Goal: Task Accomplishment & Management: Manage account settings

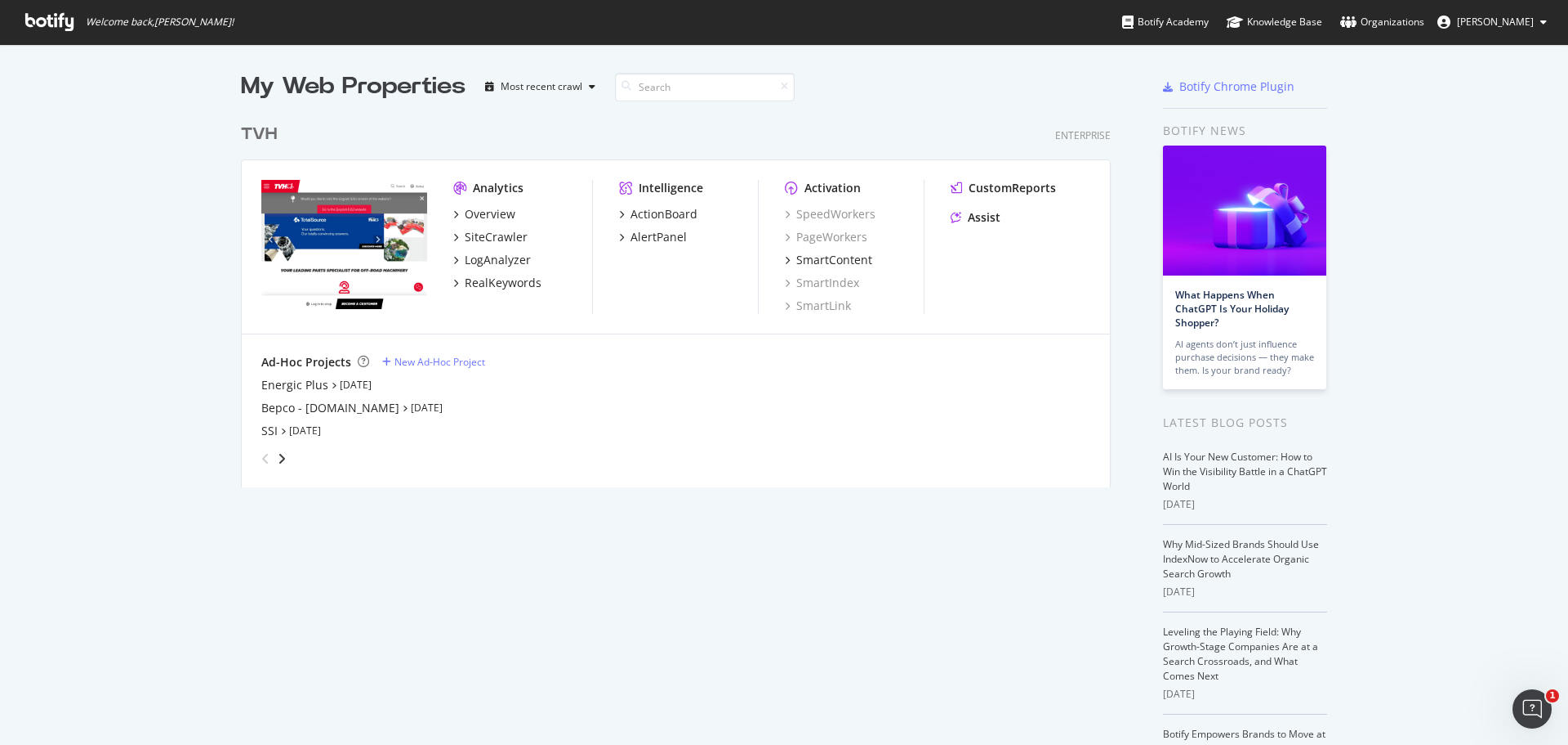
scroll to position [733, 1544]
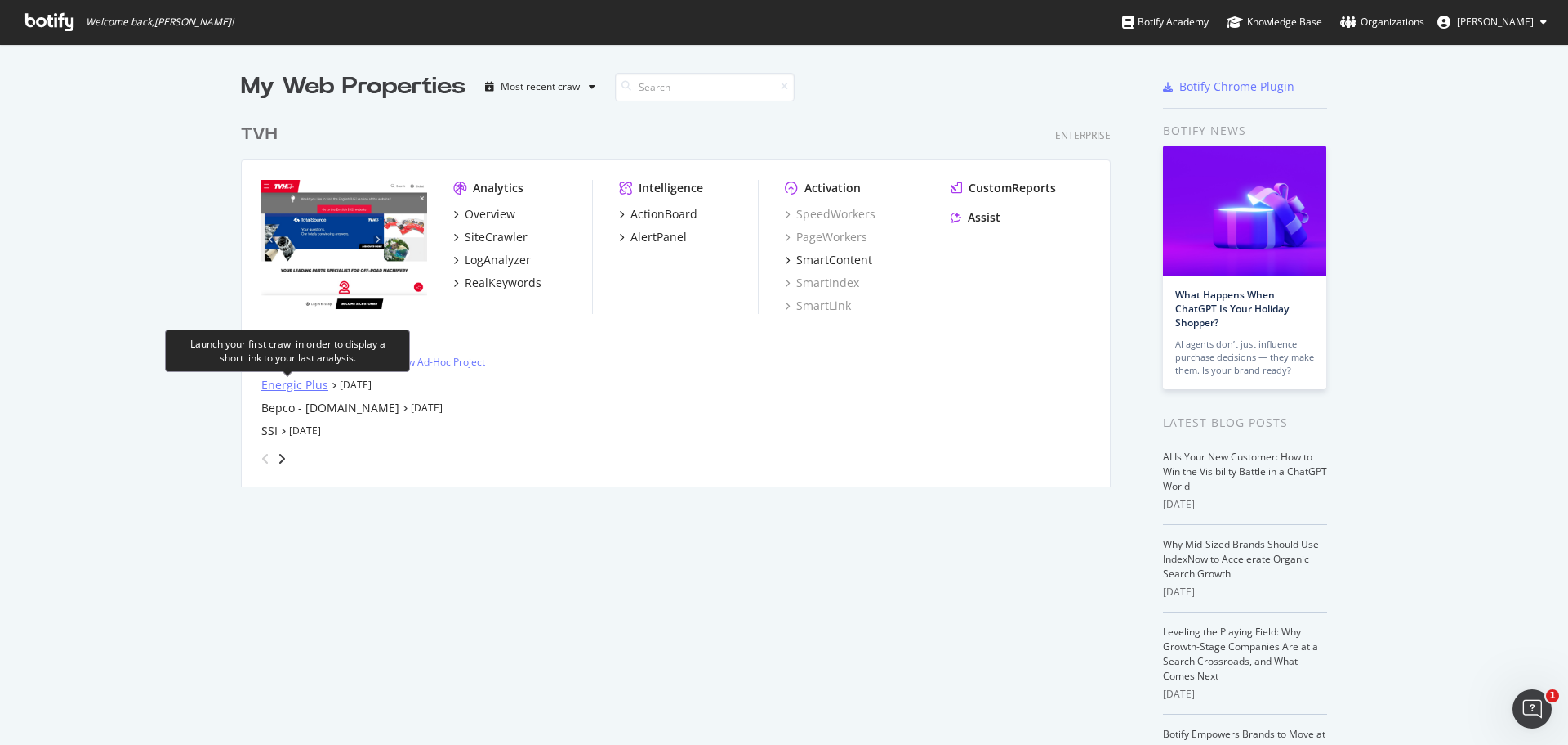
click at [304, 384] on div "Energic Plus" at bounding box center [295, 385] width 67 height 16
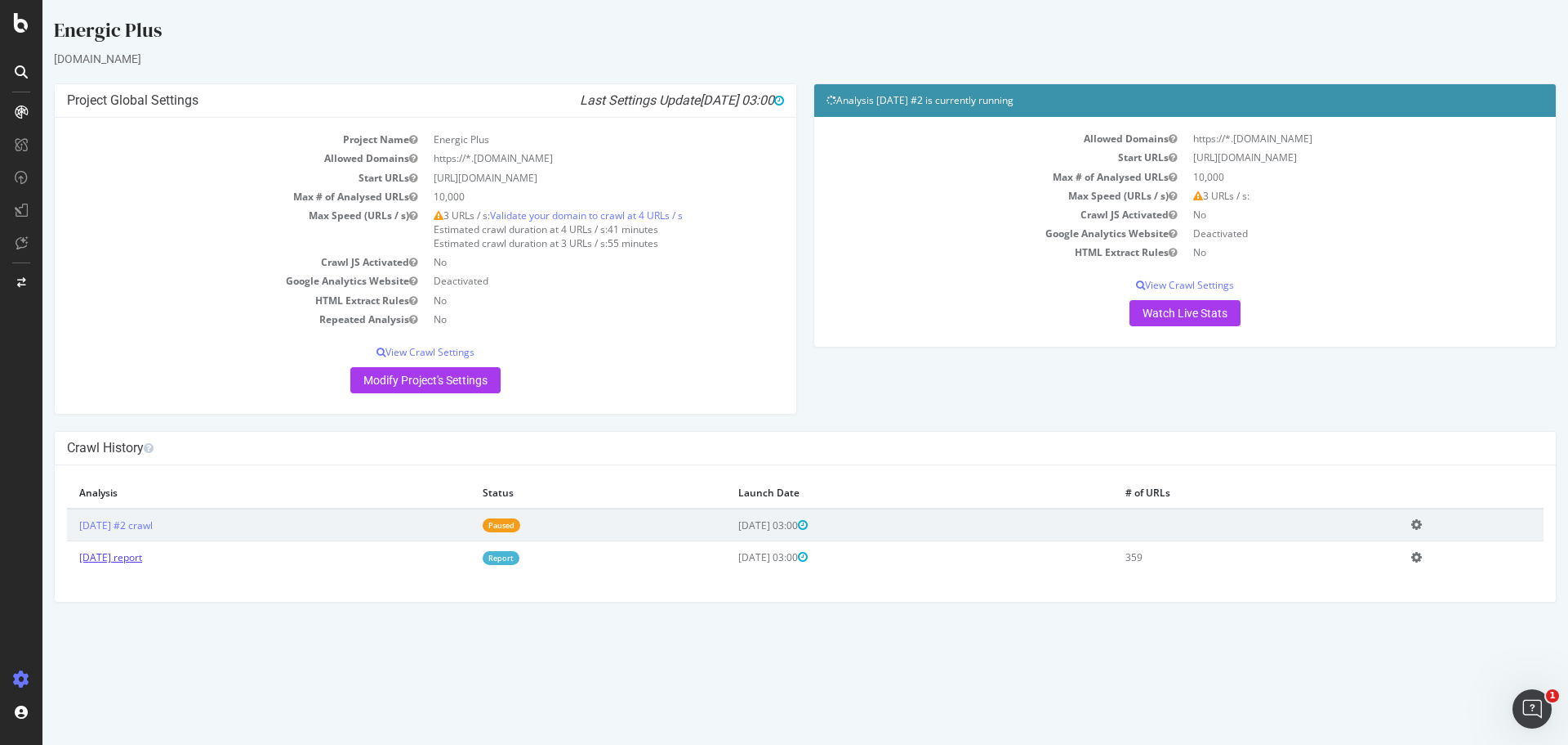
click at [129, 551] on link "[DATE] report" at bounding box center [110, 557] width 63 height 14
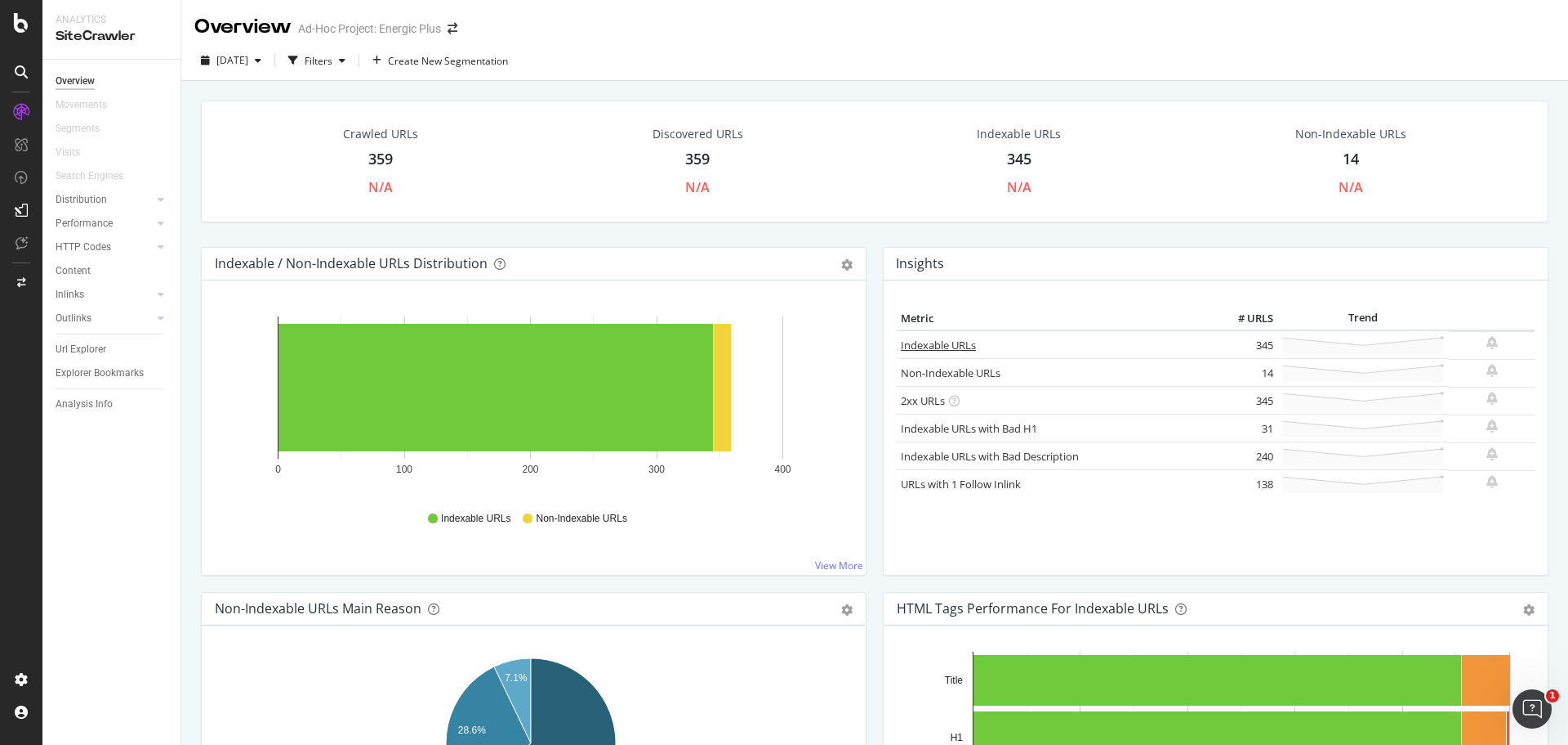
click at [924, 348] on link "Indexable URLs" at bounding box center [938, 345] width 75 height 15
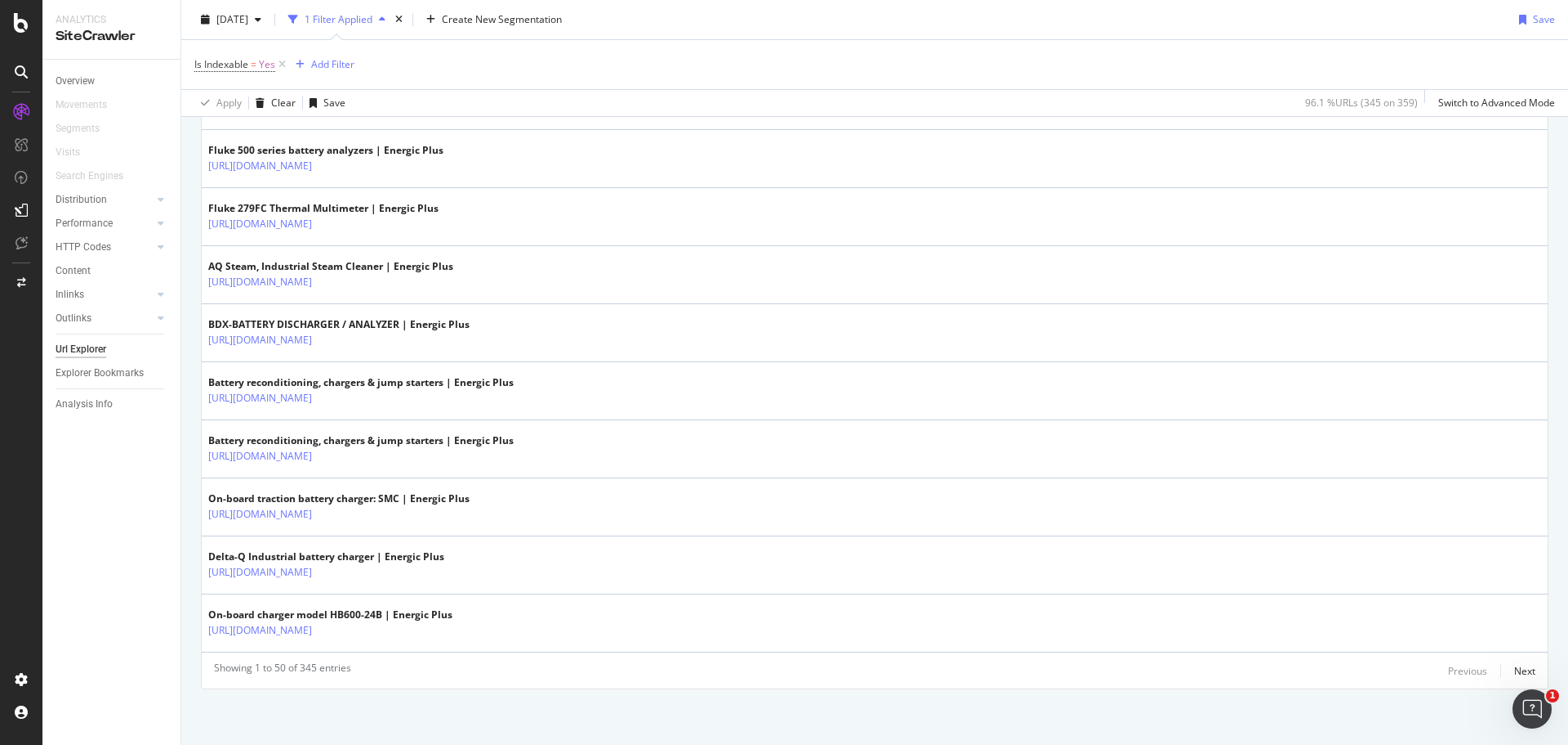
scroll to position [2787, 0]
click at [1516, 670] on div "Next" at bounding box center [1525, 669] width 21 height 14
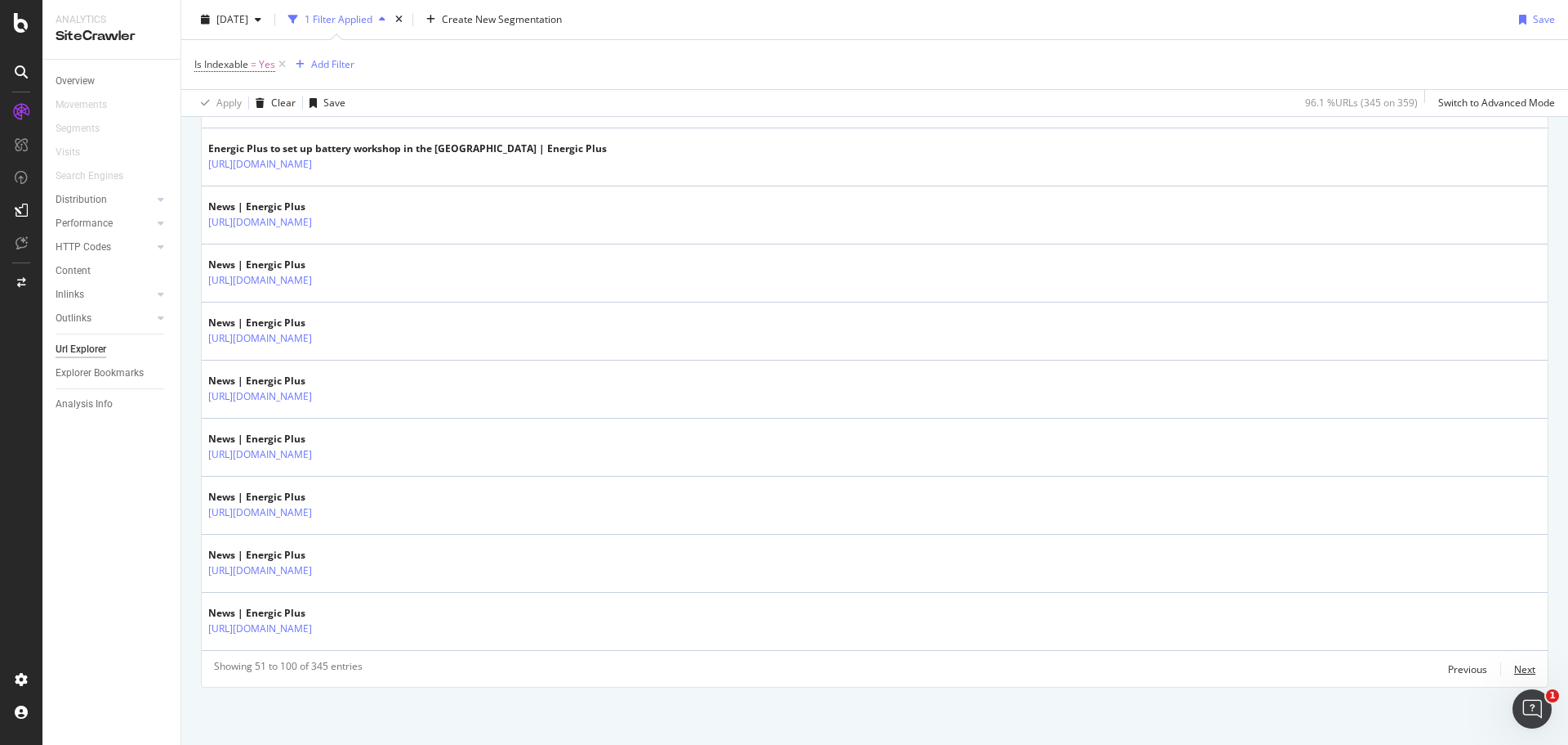
click at [1515, 668] on div "Next" at bounding box center [1525, 669] width 21 height 14
click at [1515, 663] on div "Next" at bounding box center [1525, 669] width 21 height 14
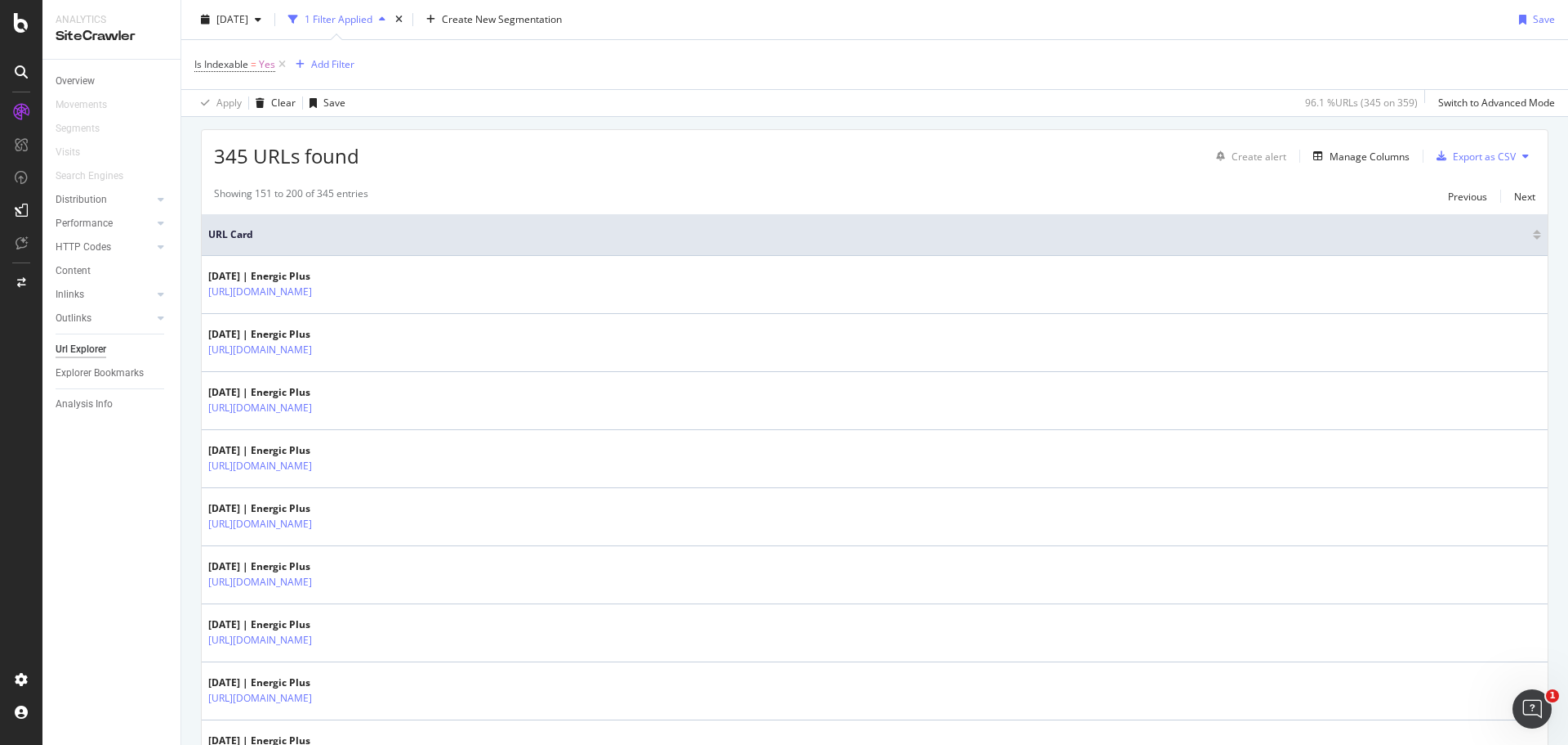
scroll to position [0, 0]
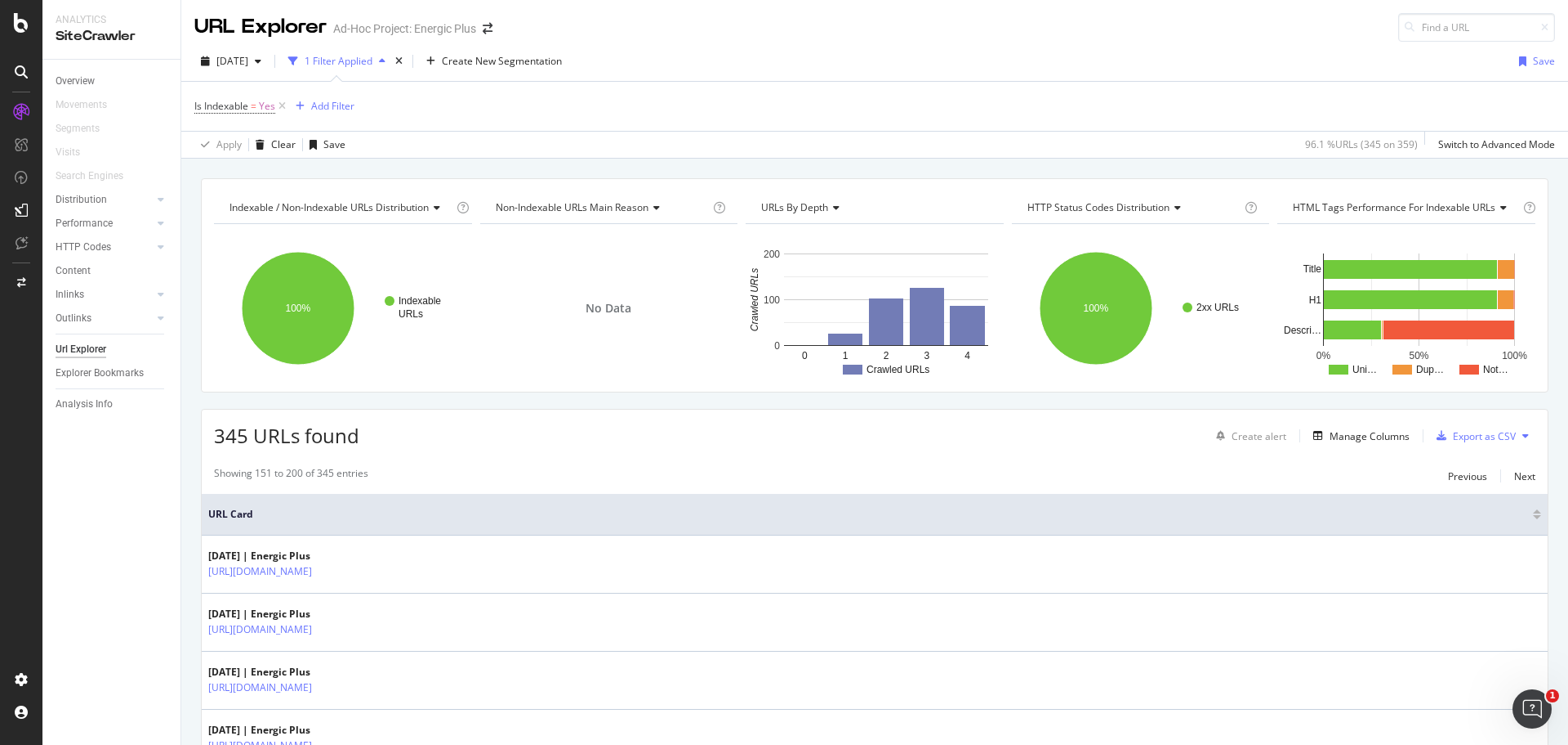
drag, startPoint x: 895, startPoint y: 519, endPoint x: 844, endPoint y: 260, distance: 264.0
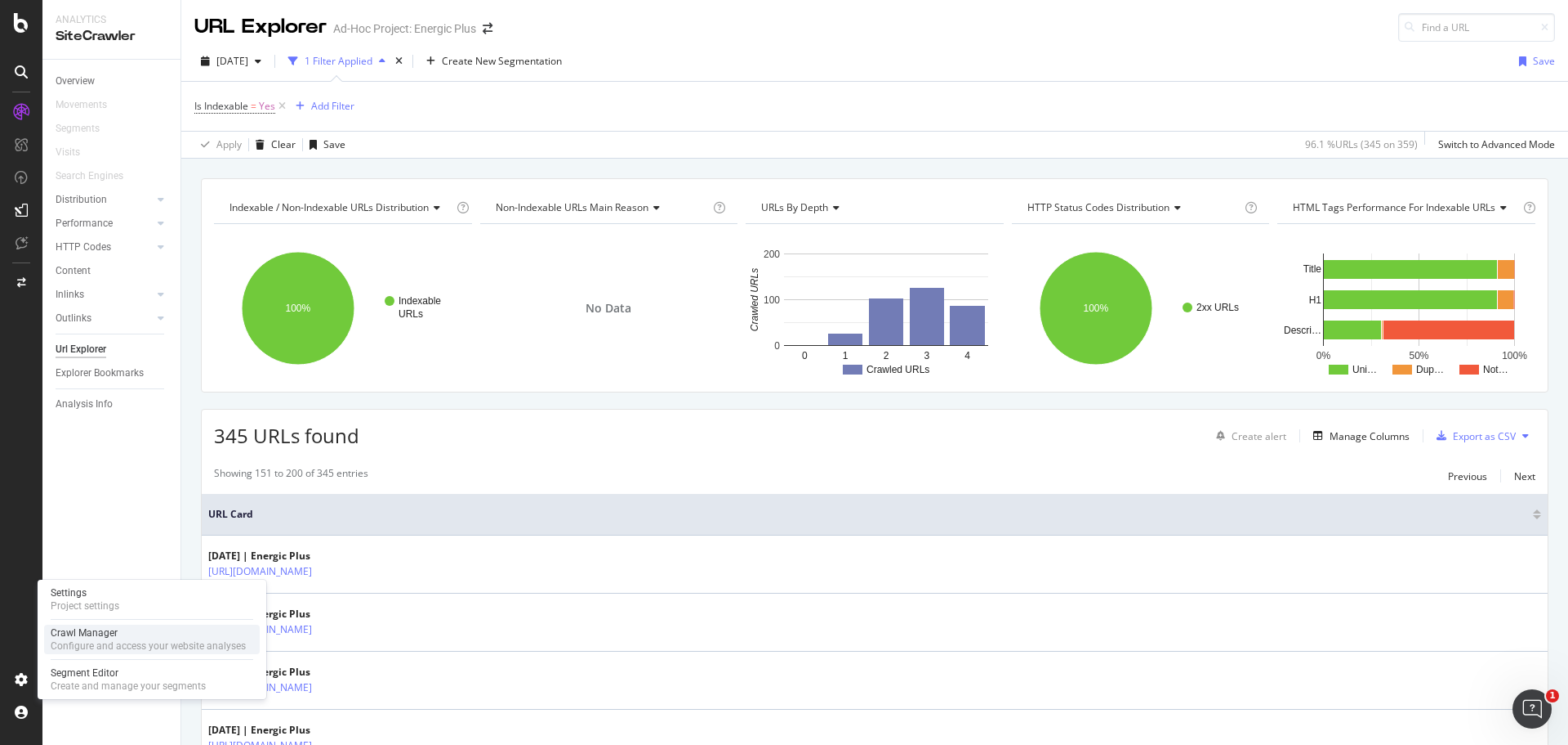
click at [88, 636] on div "Crawl Manager" at bounding box center [148, 632] width 195 height 13
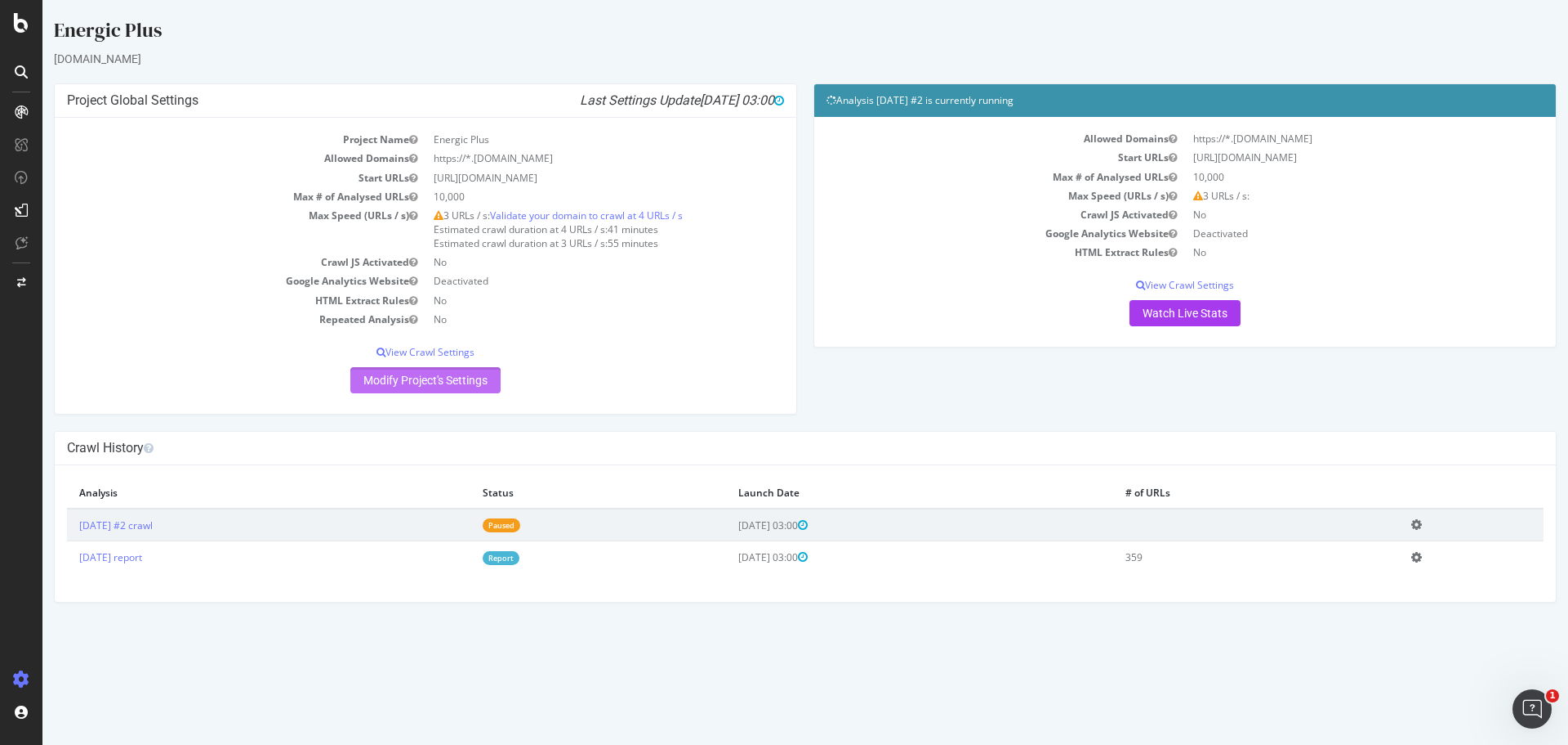
click at [406, 378] on link "Modify Project's Settings" at bounding box center [425, 380] width 151 height 26
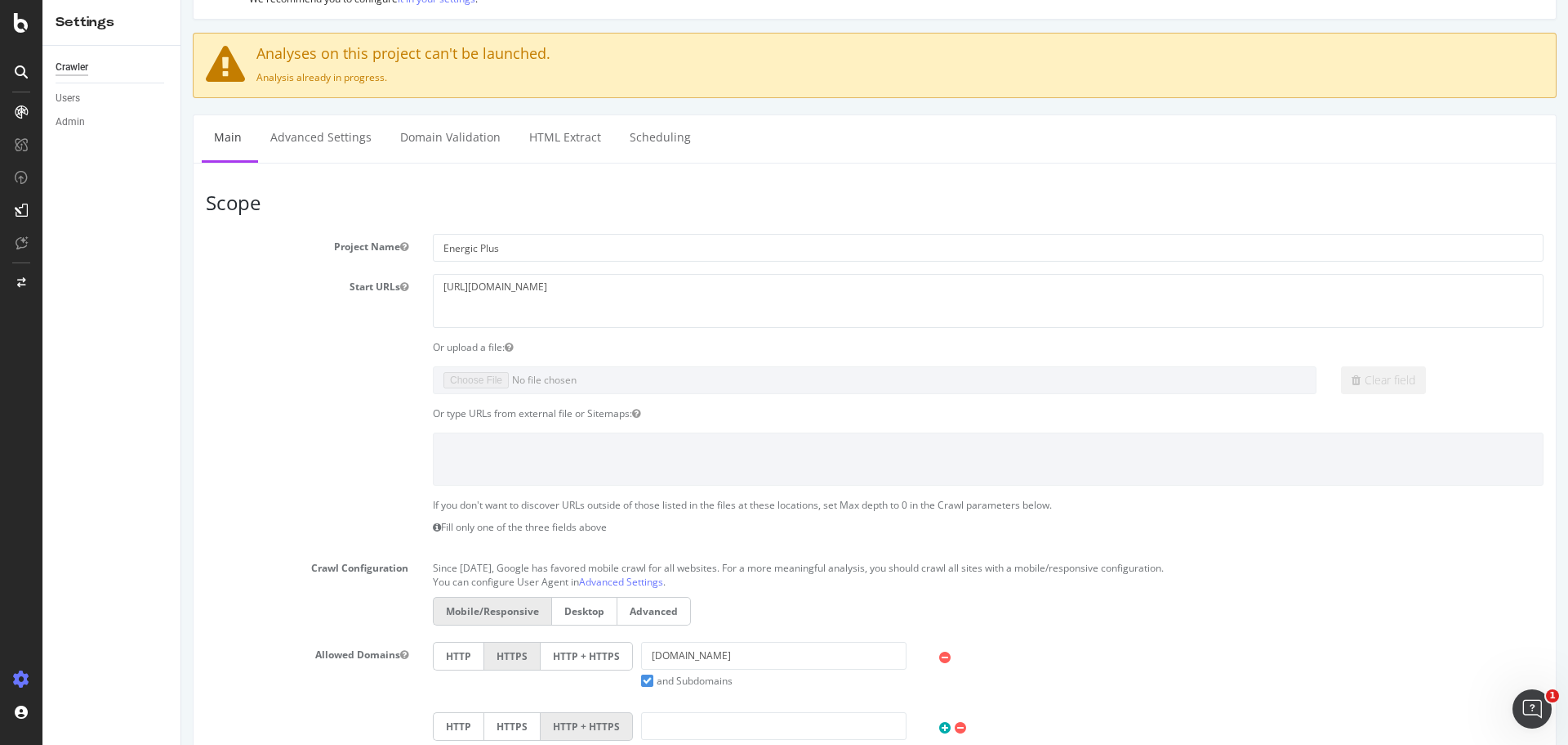
scroll to position [82, 0]
click at [515, 312] on textarea "[URL][DOMAIN_NAME]" at bounding box center [987, 302] width 1111 height 53
click at [578, 300] on textarea "[URL][DOMAIN_NAME]" at bounding box center [987, 302] width 1111 height 53
click at [576, 298] on textarea "[URL][DOMAIN_NAME]" at bounding box center [987, 302] width 1111 height 53
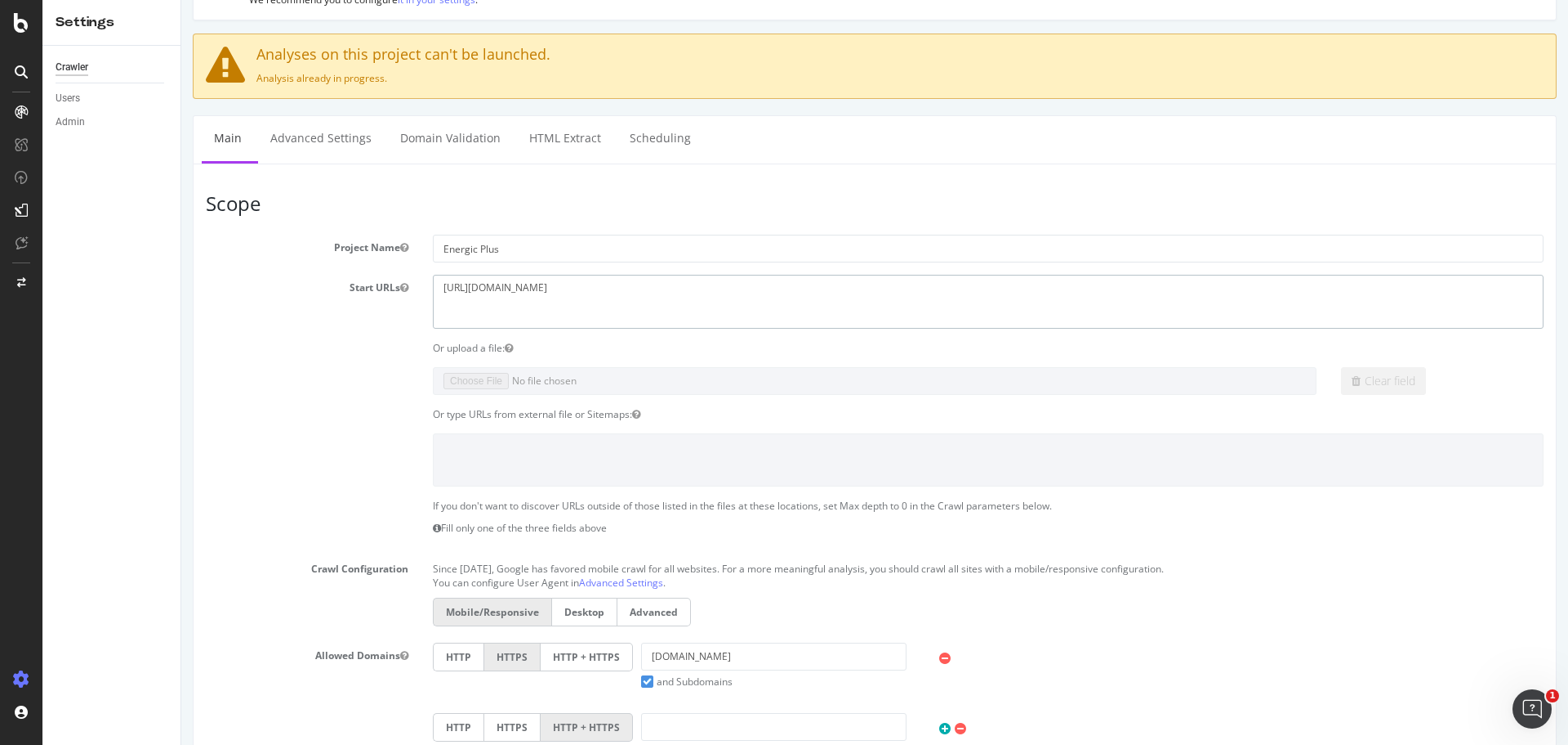
type textarea "https://energicplus.com/"
click at [255, 363] on section "Project Name Energic Plus Start URLs https://energicplus.com/en Or upload a fil…" at bounding box center [874, 570] width 1338 height 672
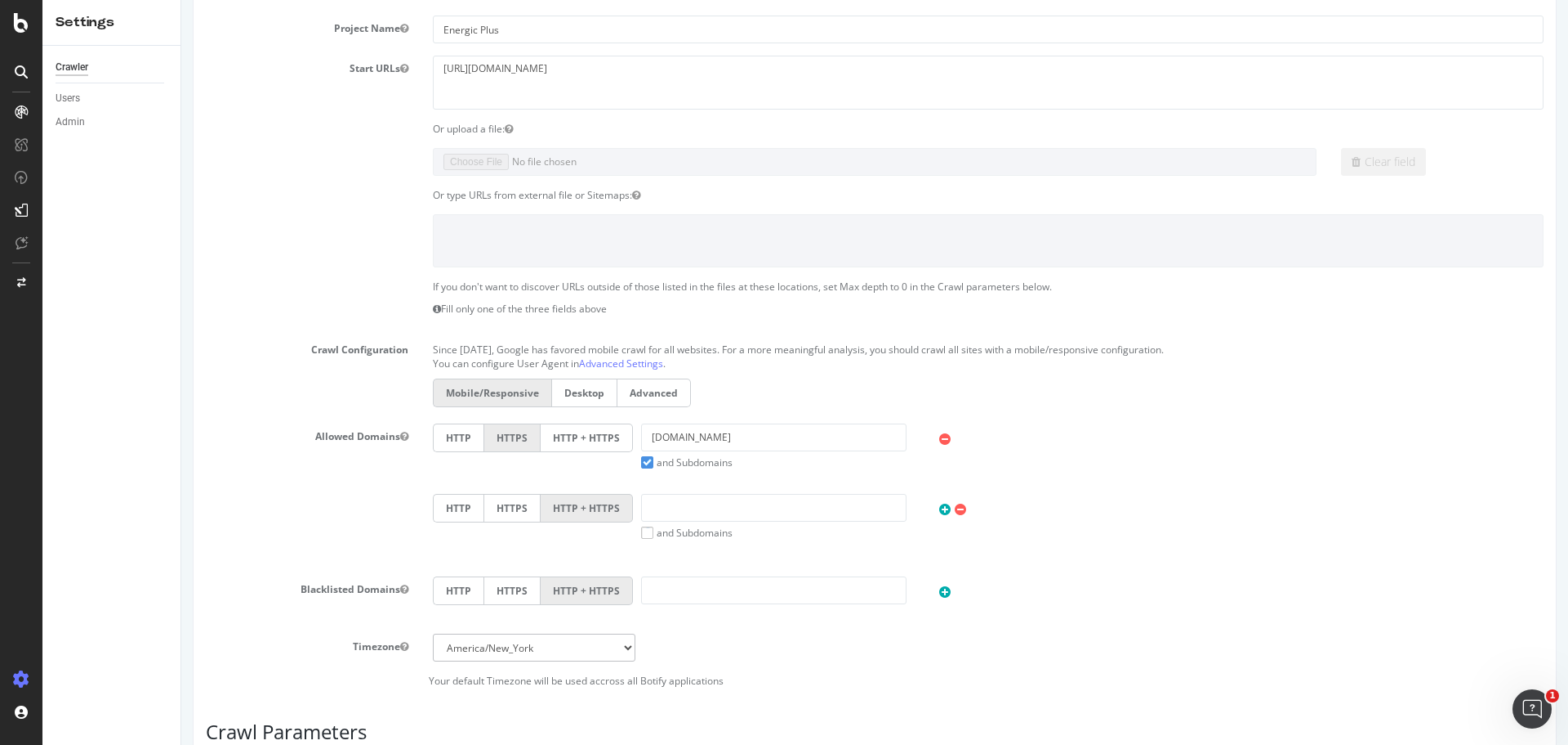
scroll to position [755, 0]
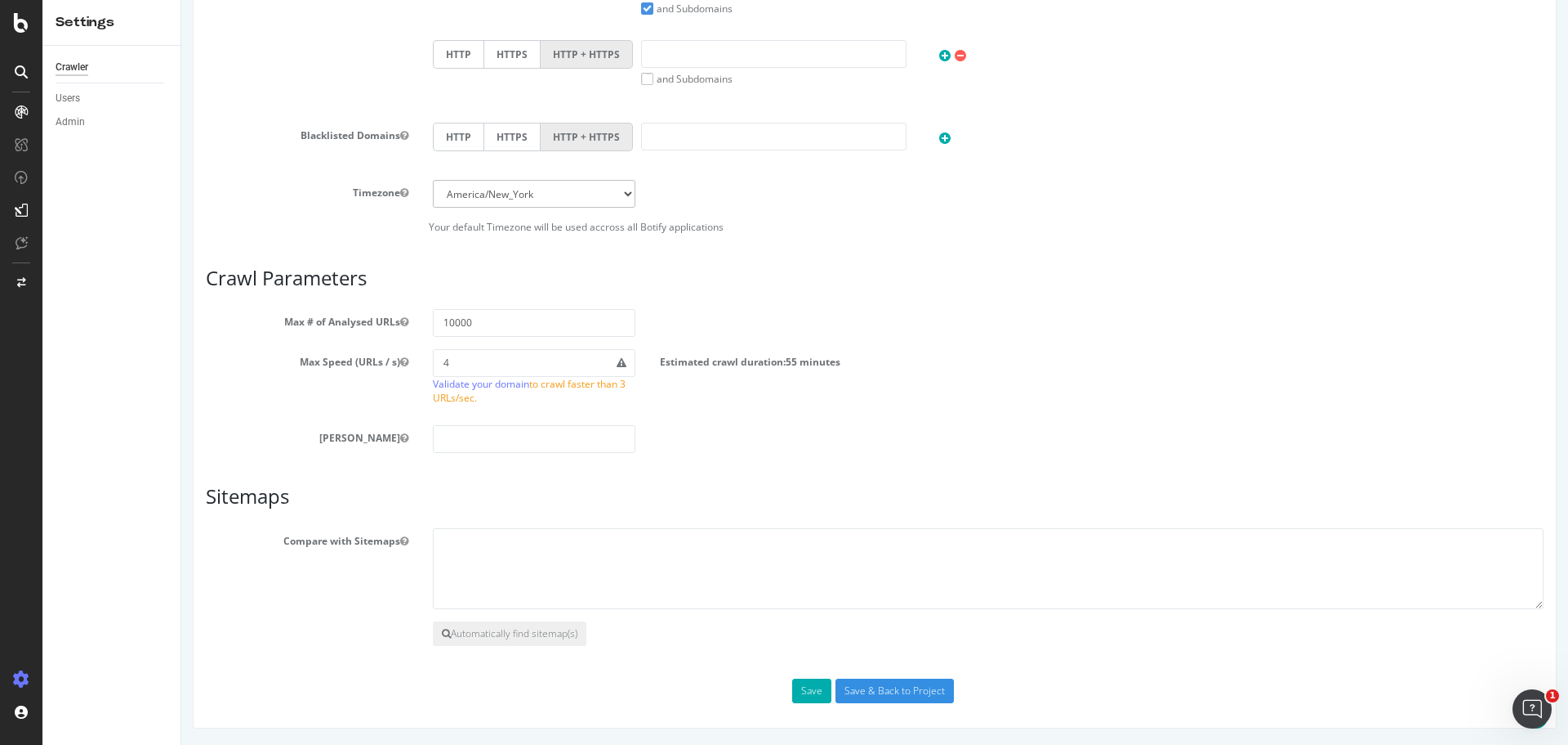
drag, startPoint x: 294, startPoint y: 296, endPoint x: 502, endPoint y: 576, distance: 348.8
click at [913, 692] on input "Save & Back to Project" at bounding box center [895, 691] width 119 height 25
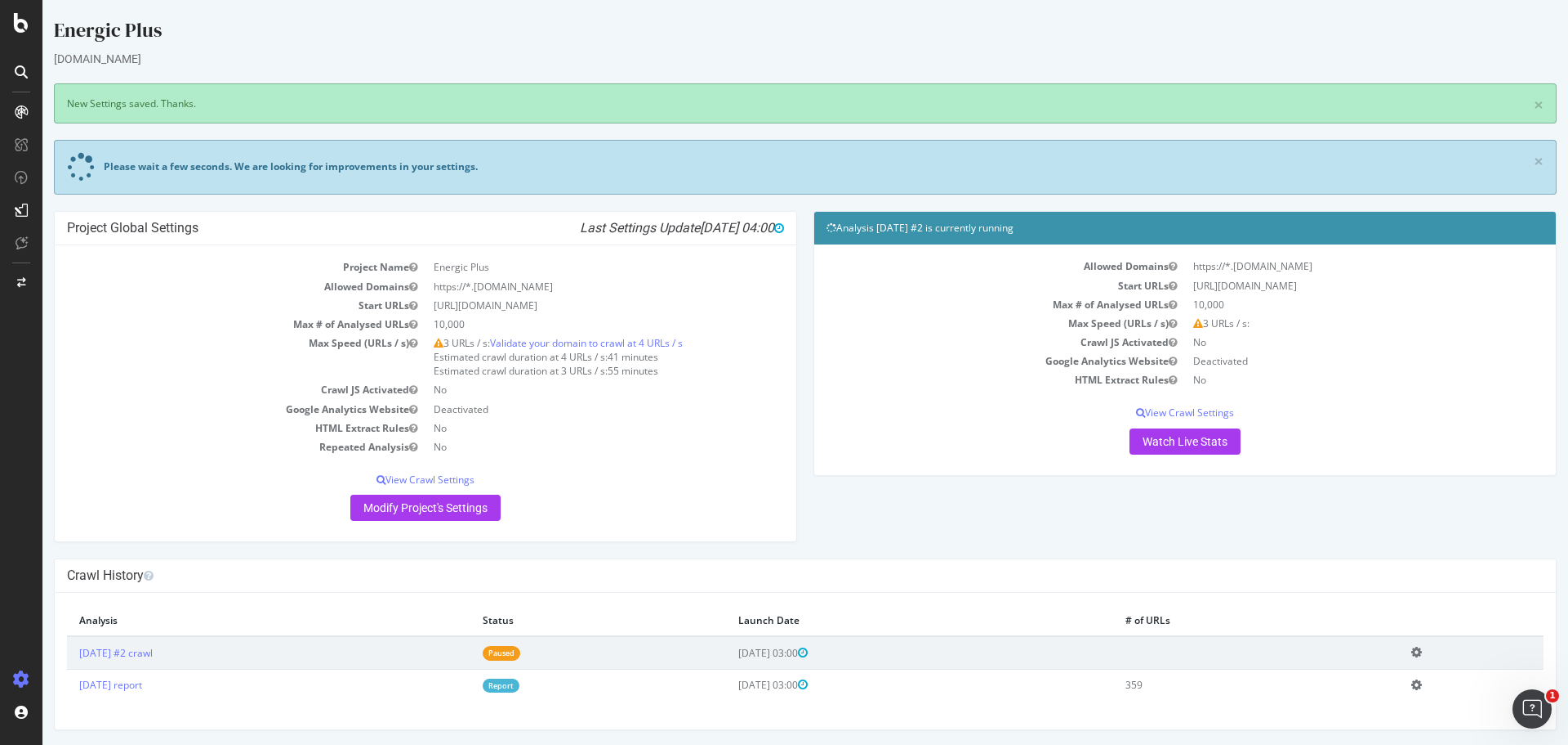
scroll to position [3, 0]
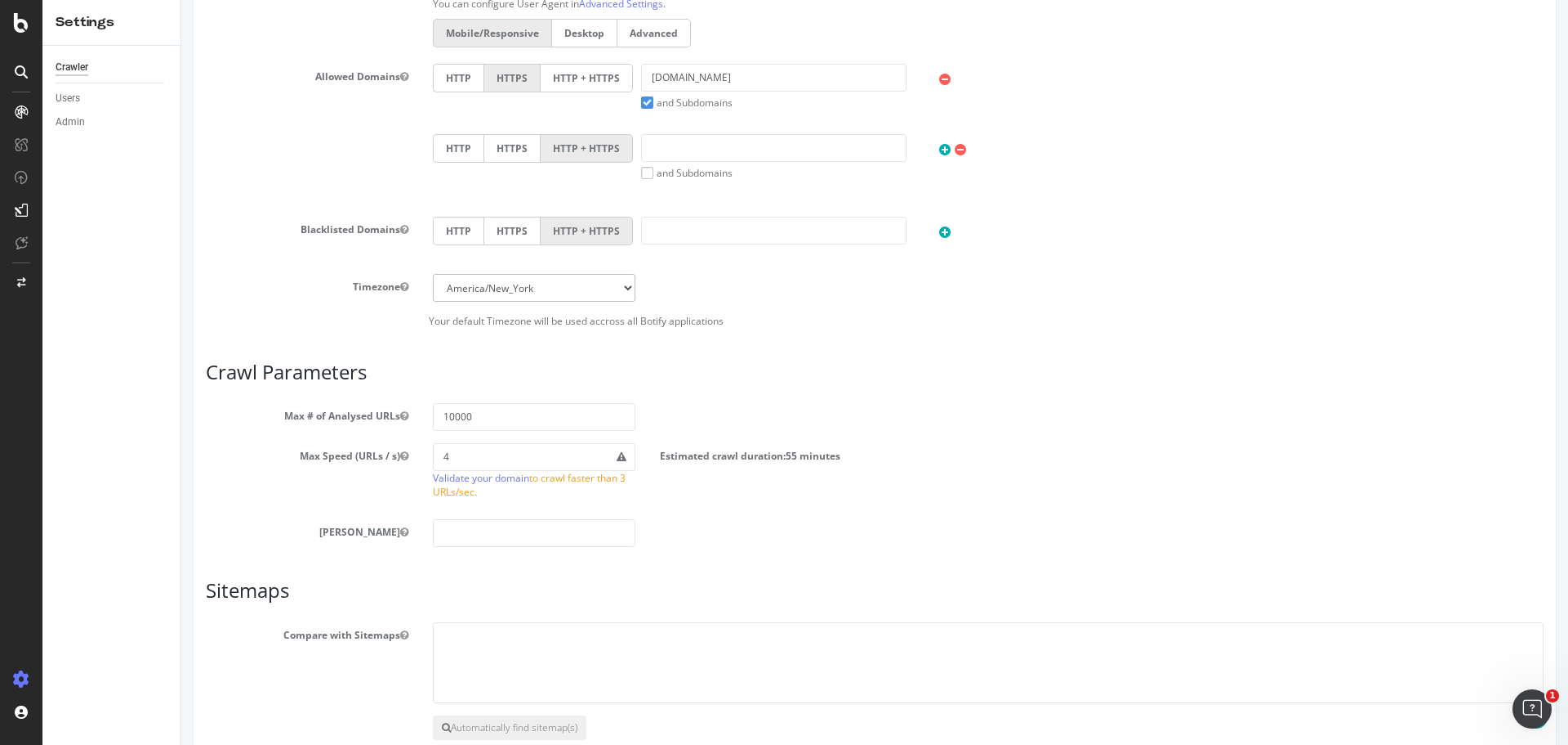
scroll to position [826, 0]
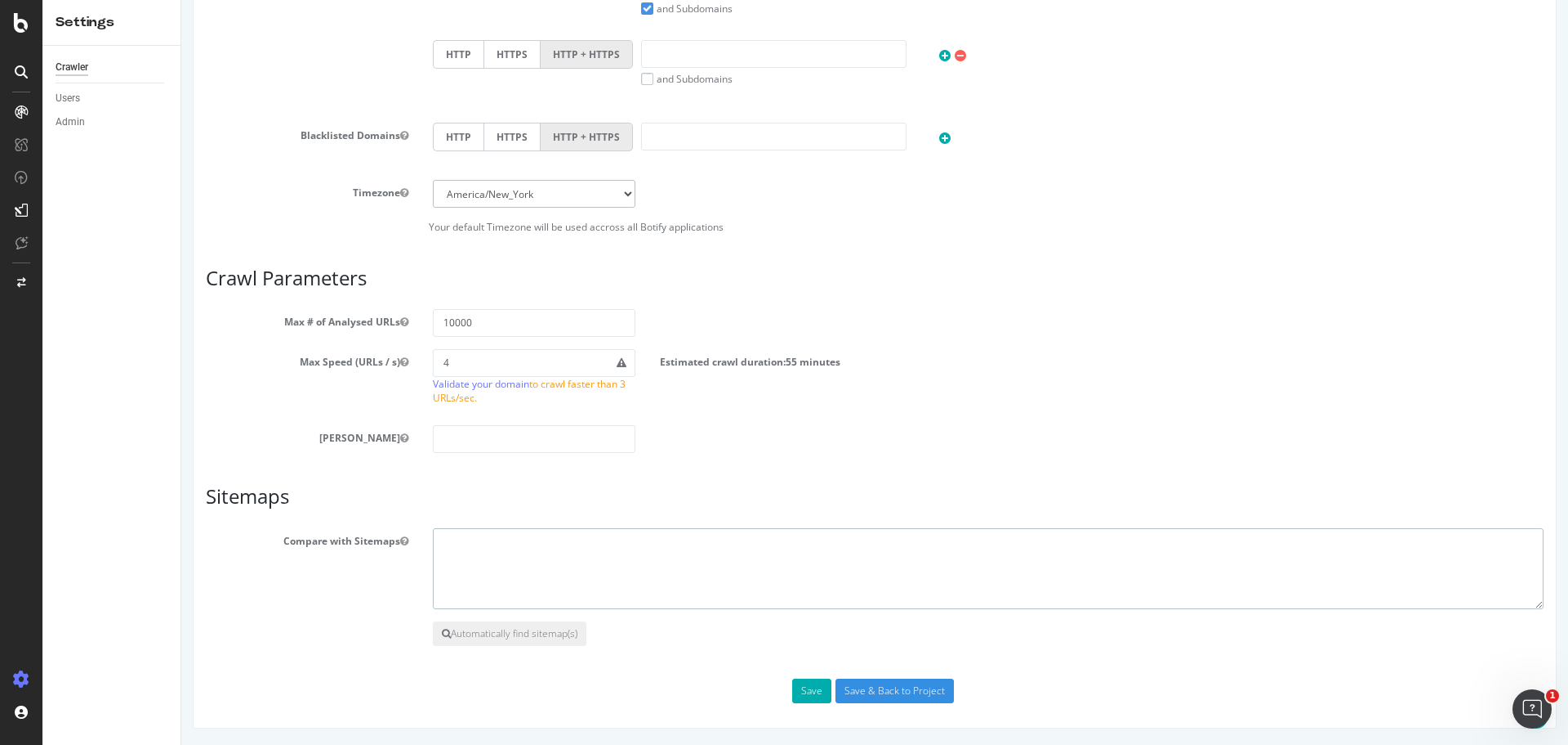
click at [505, 593] on textarea at bounding box center [987, 569] width 1111 height 82
paste textarea "https://energicplus.com/fr/sitemap.xml"
click at [552, 557] on textarea "https://energicplus.com/fr/sitemap.xml https://energicplus.com/fr/sitemap.xml" at bounding box center [987, 569] width 1111 height 82
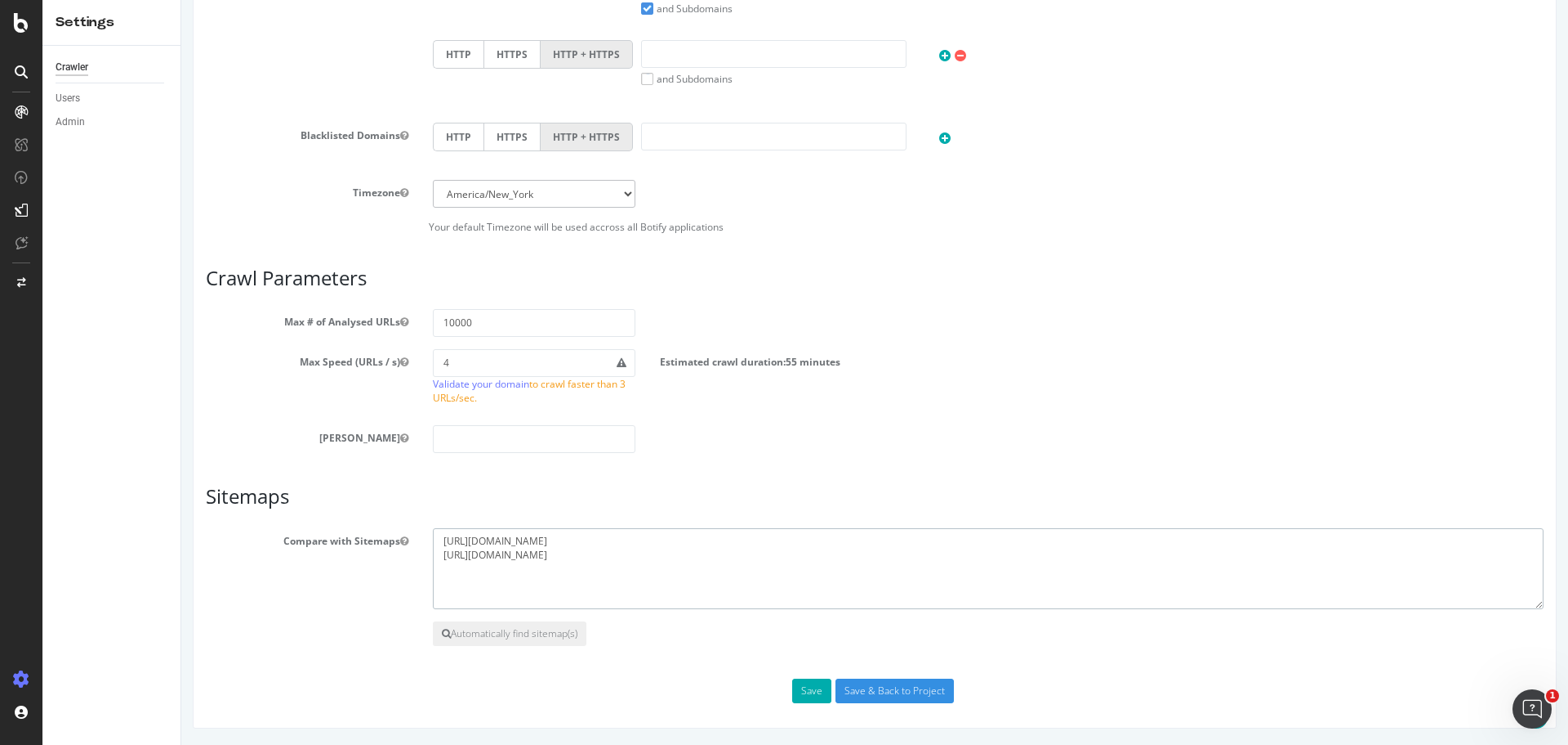
click at [555, 555] on textarea "https://energicplus.com/fr/sitemap.xml https://energicplus.com/fr/sitemap.xml" at bounding box center [987, 569] width 1111 height 82
click at [644, 556] on textarea "https://energicplus.com/fr/sitemap.xml https://energicplus.com/en/sitemap.xml" at bounding box center [987, 569] width 1111 height 82
click at [653, 579] on textarea "https://energicplus.com/fr/sitemap.xml https://energicplus.com/en/sitemap.xml" at bounding box center [987, 569] width 1111 height 82
paste textarea "https://energicplus.com/fr/sitemap.xml"
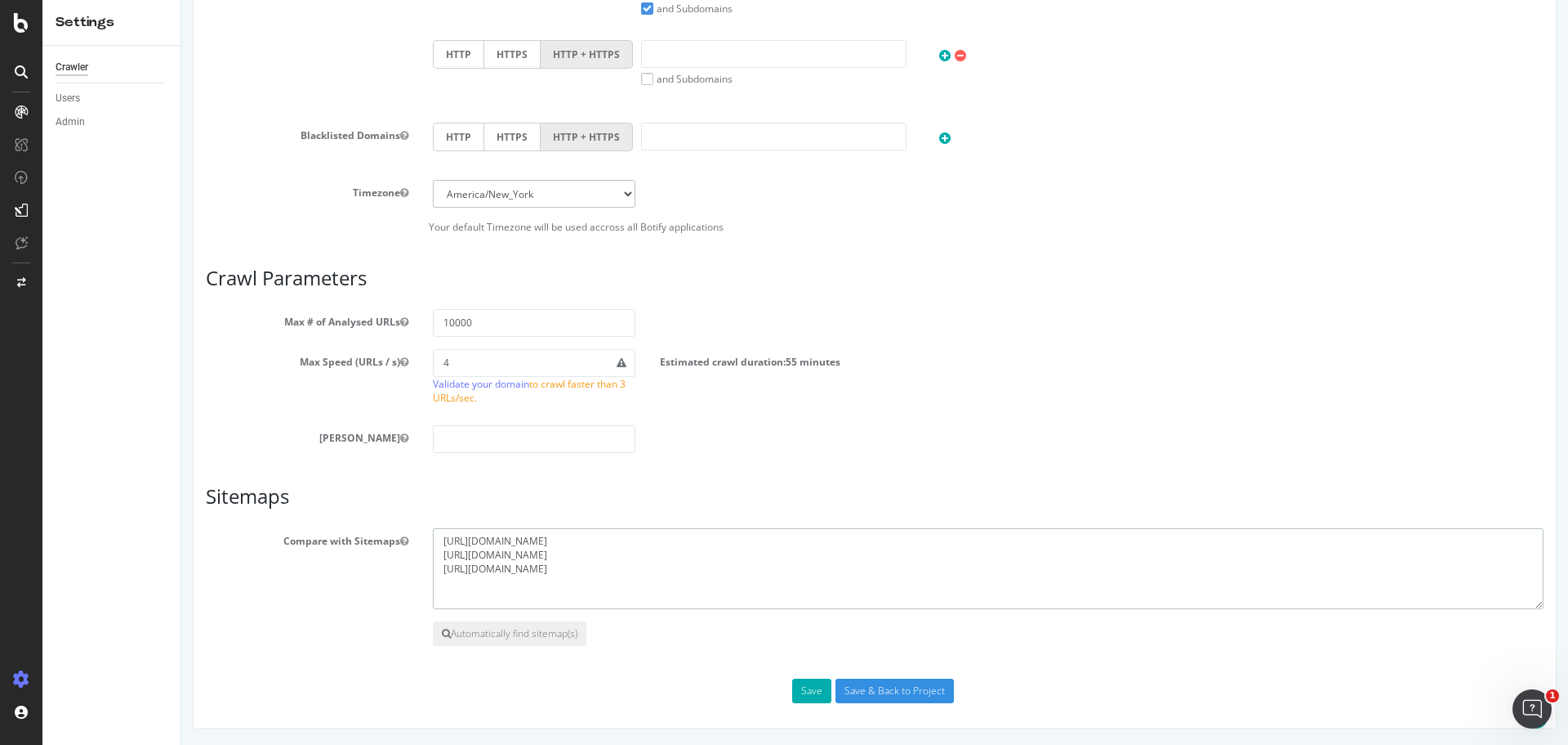
click at [557, 568] on textarea "https://energicplus.com/fr/sitemap.xml https://energicplus.com/en/sitemap.xml h…" at bounding box center [987, 569] width 1111 height 82
click at [656, 573] on textarea "https://energicplus.com/fr/sitemap.xml https://energicplus.com/en/sitemap.xml h…" at bounding box center [987, 569] width 1111 height 82
click at [481, 580] on textarea "https://energicplus.com/fr/sitemap.xml https://energicplus.com/en/sitemap.xml h…" at bounding box center [987, 569] width 1111 height 82
paste textarea "https://energicplus.com/it"
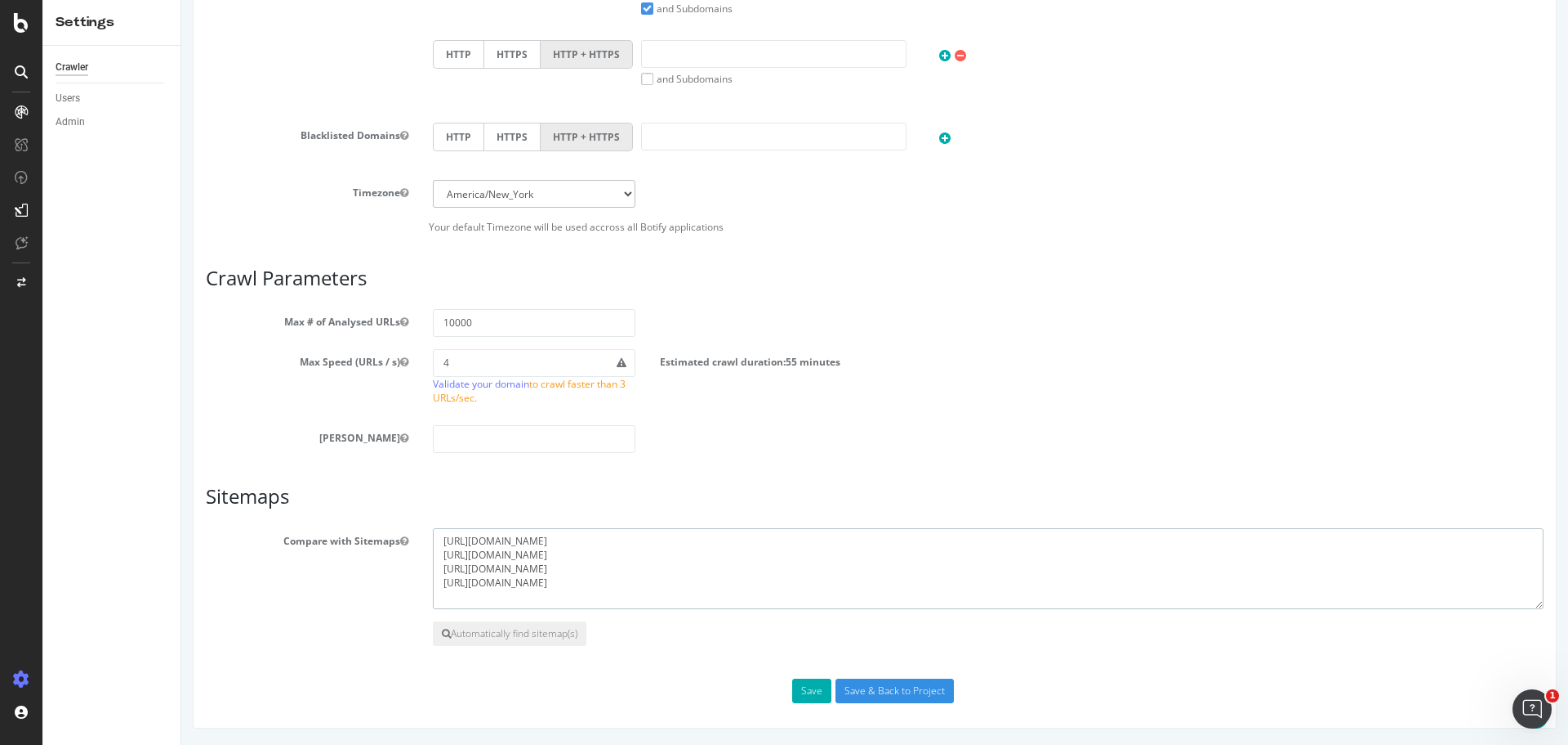
click at [567, 608] on textarea "https://energicplus.com/fr/sitemap.xml https://energicplus.com/en/sitemap.xml h…" at bounding box center [987, 569] width 1111 height 82
paste textarea "sitemap"
drag, startPoint x: 559, startPoint y: 586, endPoint x: 423, endPoint y: 587, distance: 136.0
click at [423, 587] on div "https://energicplus.com/fr/sitemap.xml https://energicplus.com/en/sitemap.xml h…" at bounding box center [988, 569] width 1135 height 82
click at [457, 596] on textarea "https://energicplus.com/fr/sitemap.xml https://energicplus.com/en/sitemap.xml h…" at bounding box center [987, 569] width 1111 height 82
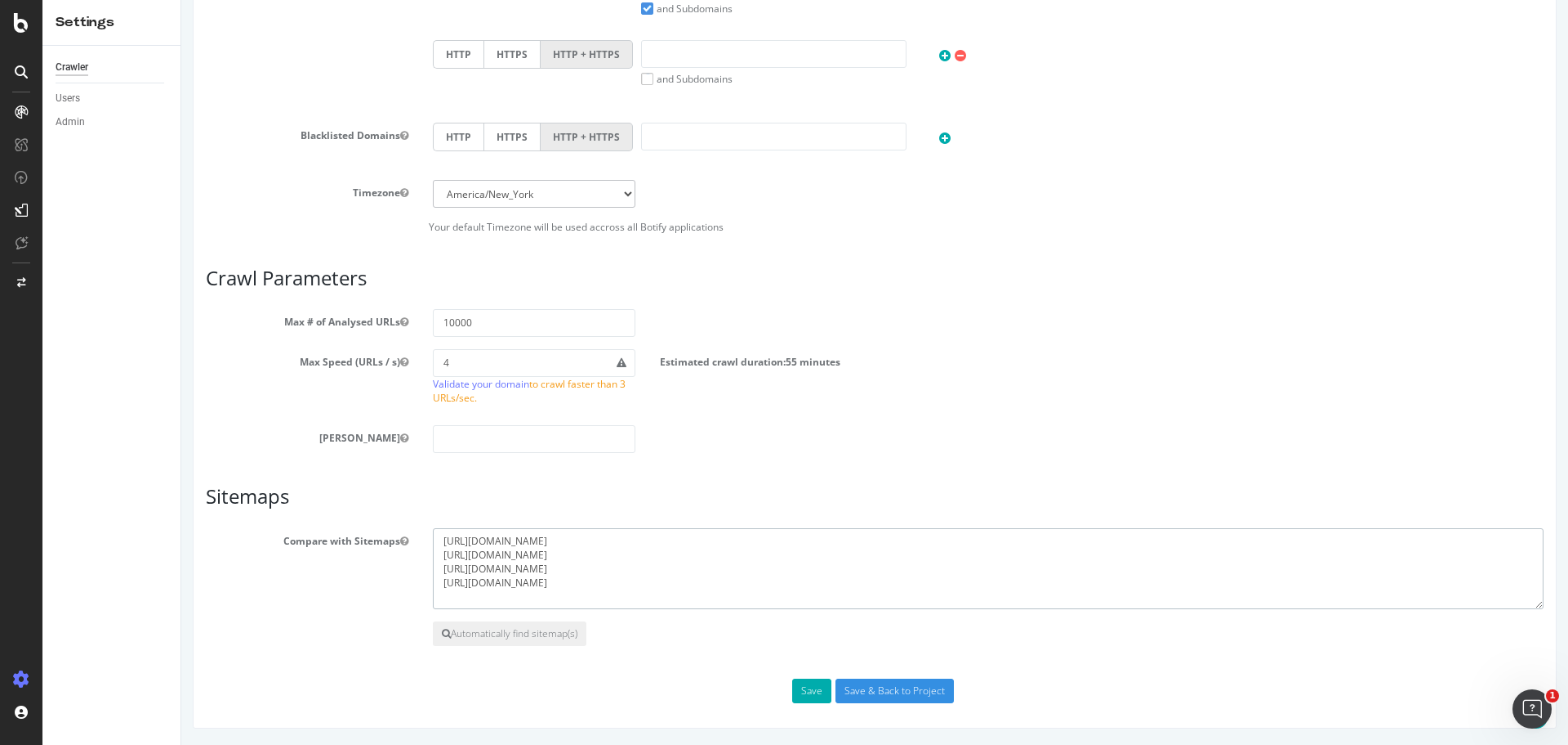
paste textarea "https://energicplus.com/it/sitemap.xml"
click at [553, 595] on textarea "https://energicplus.com/fr/sitemap.xml https://energicplus.com/en/sitemap.xml h…" at bounding box center [987, 569] width 1111 height 82
click at [661, 592] on textarea "https://energicplus.com/fr/sitemap.xml https://energicplus.com/en/sitemap.xml h…" at bounding box center [987, 569] width 1111 height 82
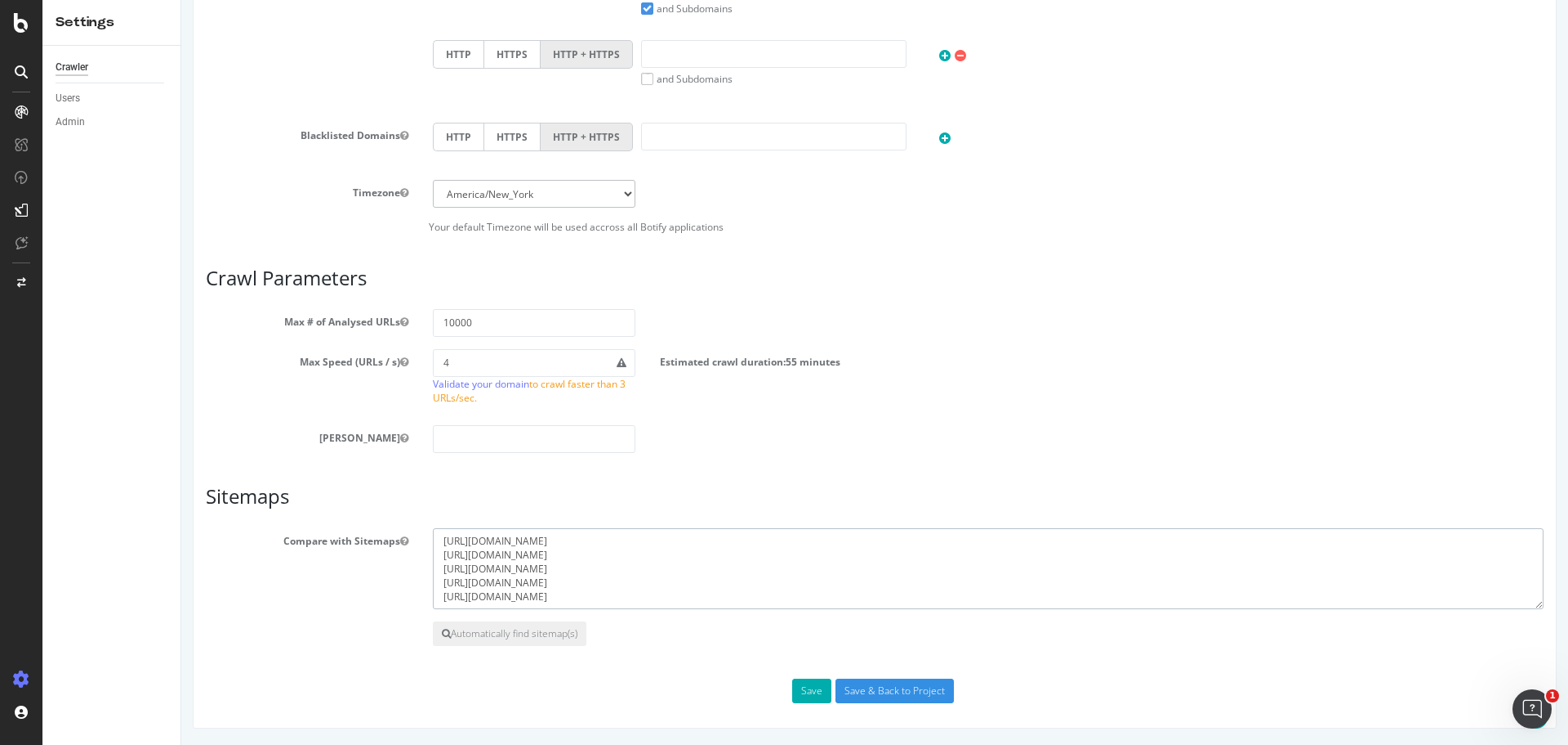
paste textarea "https://energicplus.com/it/sitemap.xml"
click at [558, 599] on textarea "https://energicplus.com/fr/sitemap.xml https://energicplus.com/en/sitemap.xml h…" at bounding box center [987, 569] width 1111 height 82
click at [557, 599] on textarea "https://energicplus.com/fr/sitemap.xml https://energicplus.com/en/sitemap.xml h…" at bounding box center [987, 569] width 1111 height 82
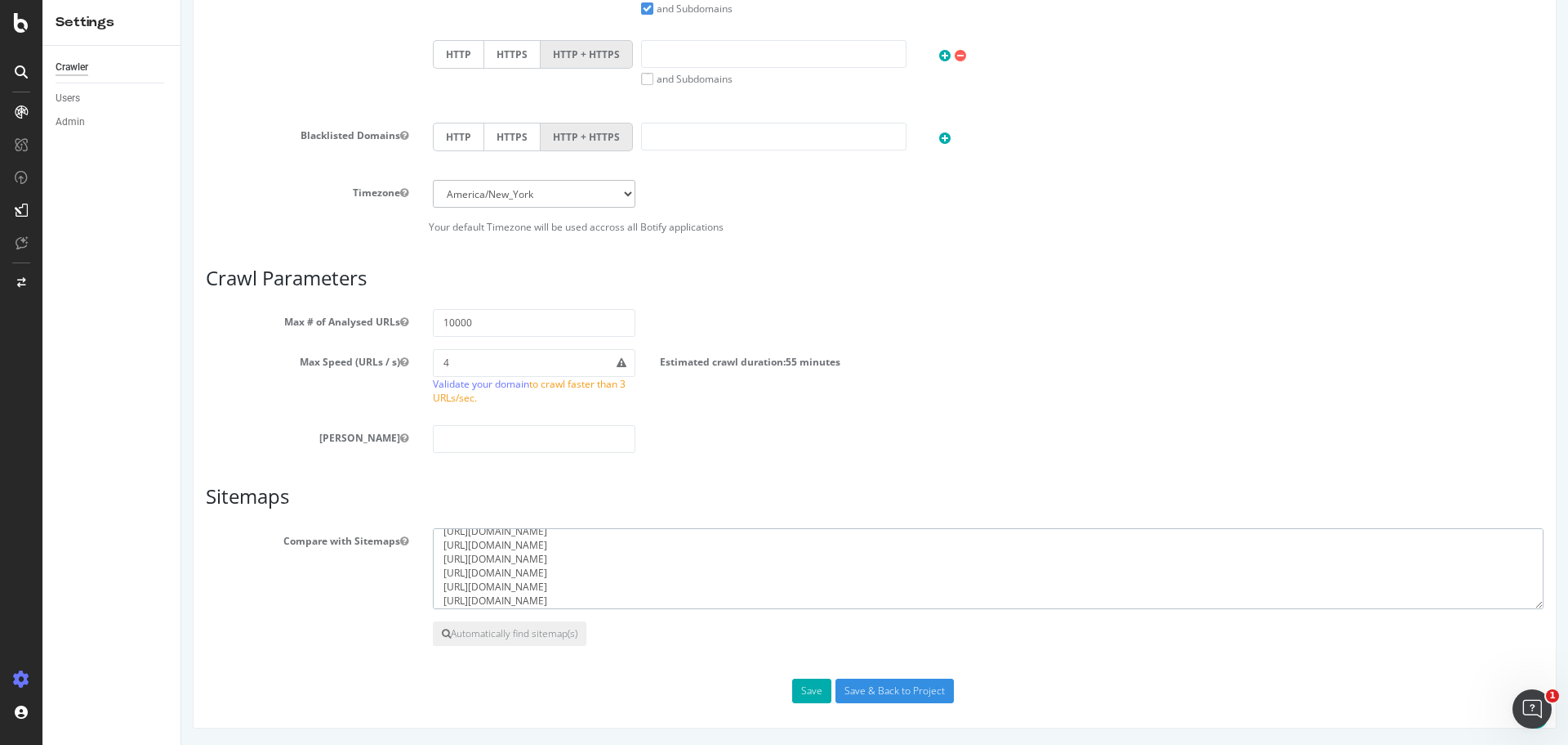
type textarea "https://energicplus.com/fr/sitemap.xml https://energicplus.com/en/sitemap.xml h…"
click at [702, 686] on div "Save Save & Back to Project" at bounding box center [874, 691] width 1362 height 25
click at [814, 700] on button "Save" at bounding box center [812, 691] width 39 height 25
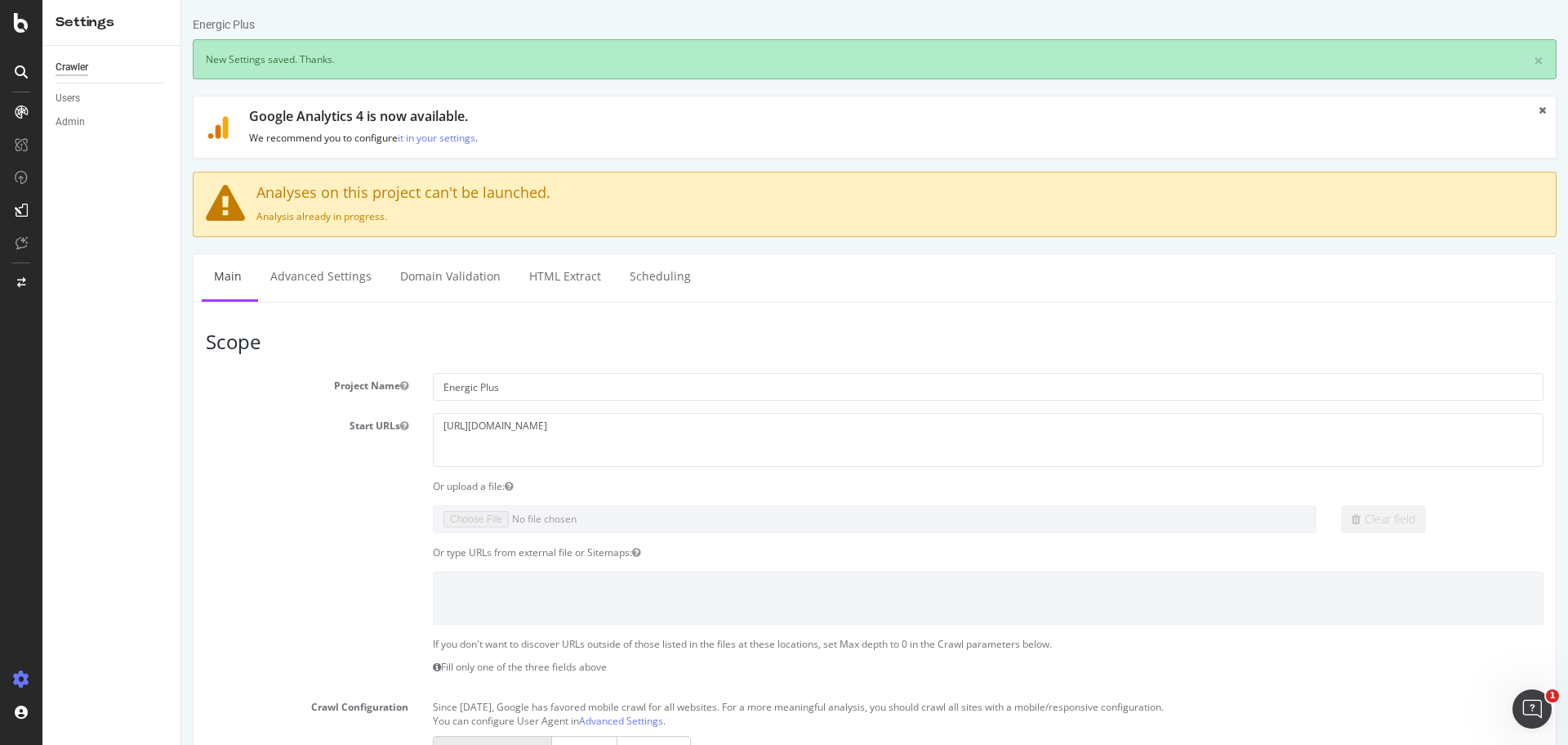
scroll to position [0, 0]
click at [24, 27] on icon at bounding box center [21, 23] width 15 height 20
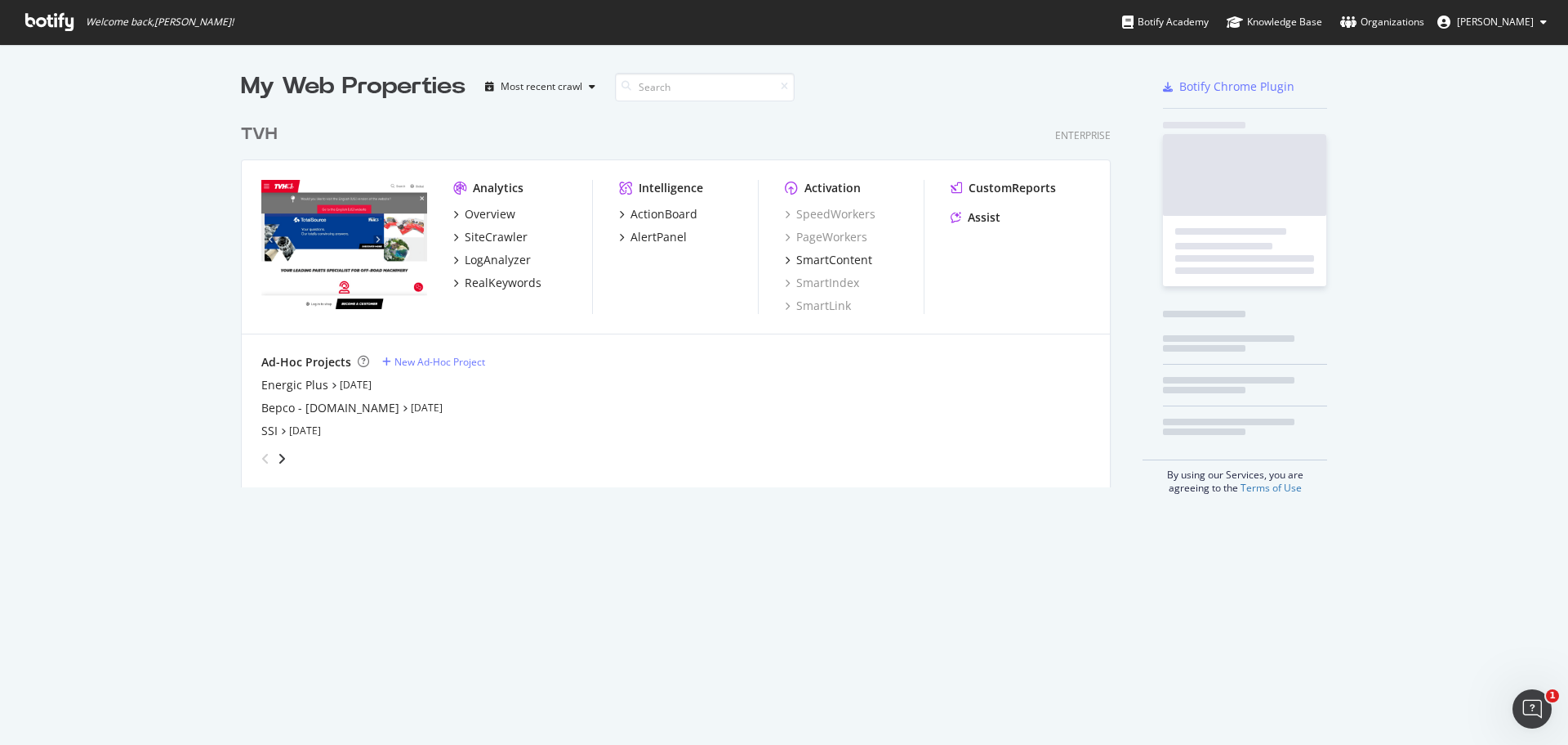
scroll to position [733, 1544]
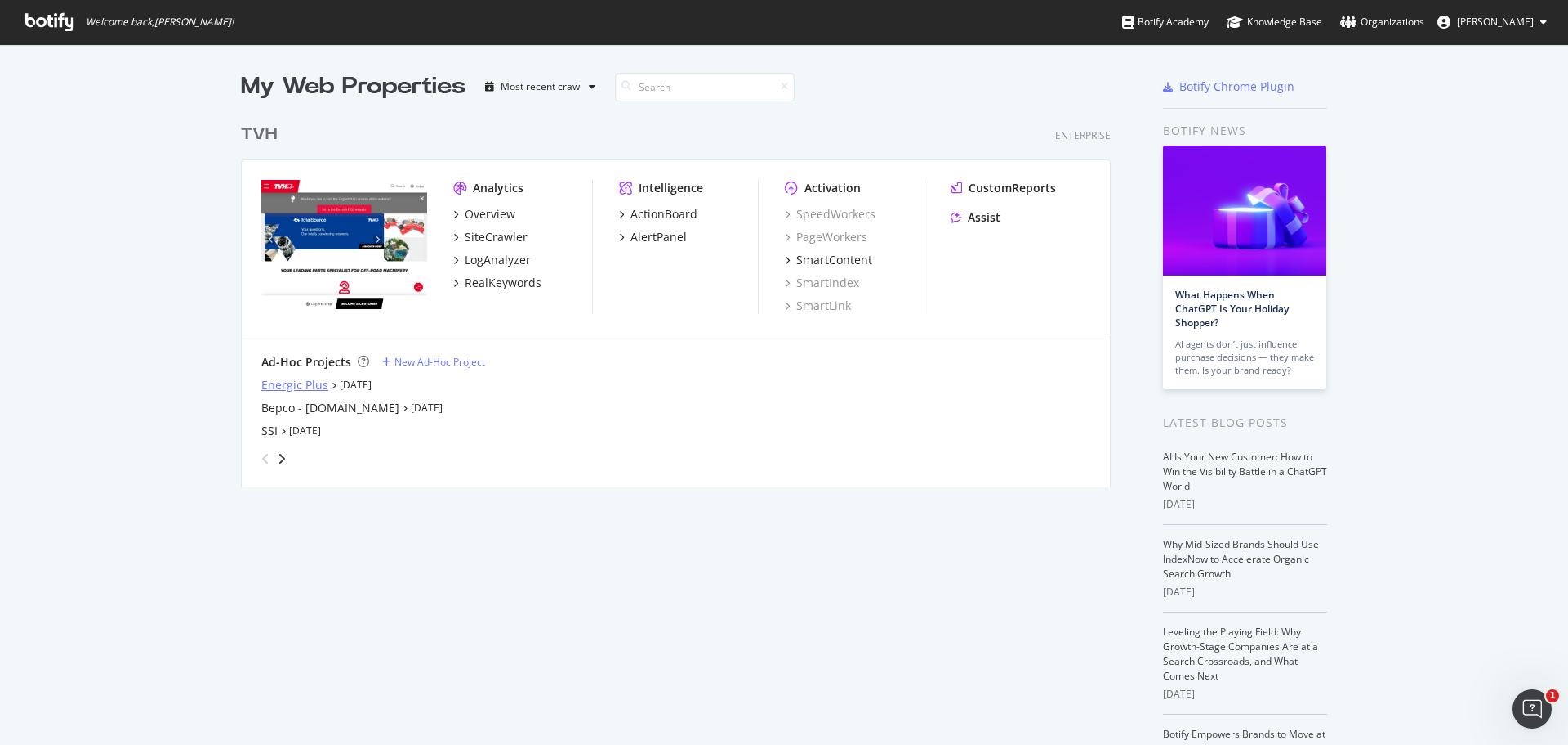
click at [291, 388] on div "Energic Plus" at bounding box center [295, 385] width 67 height 16
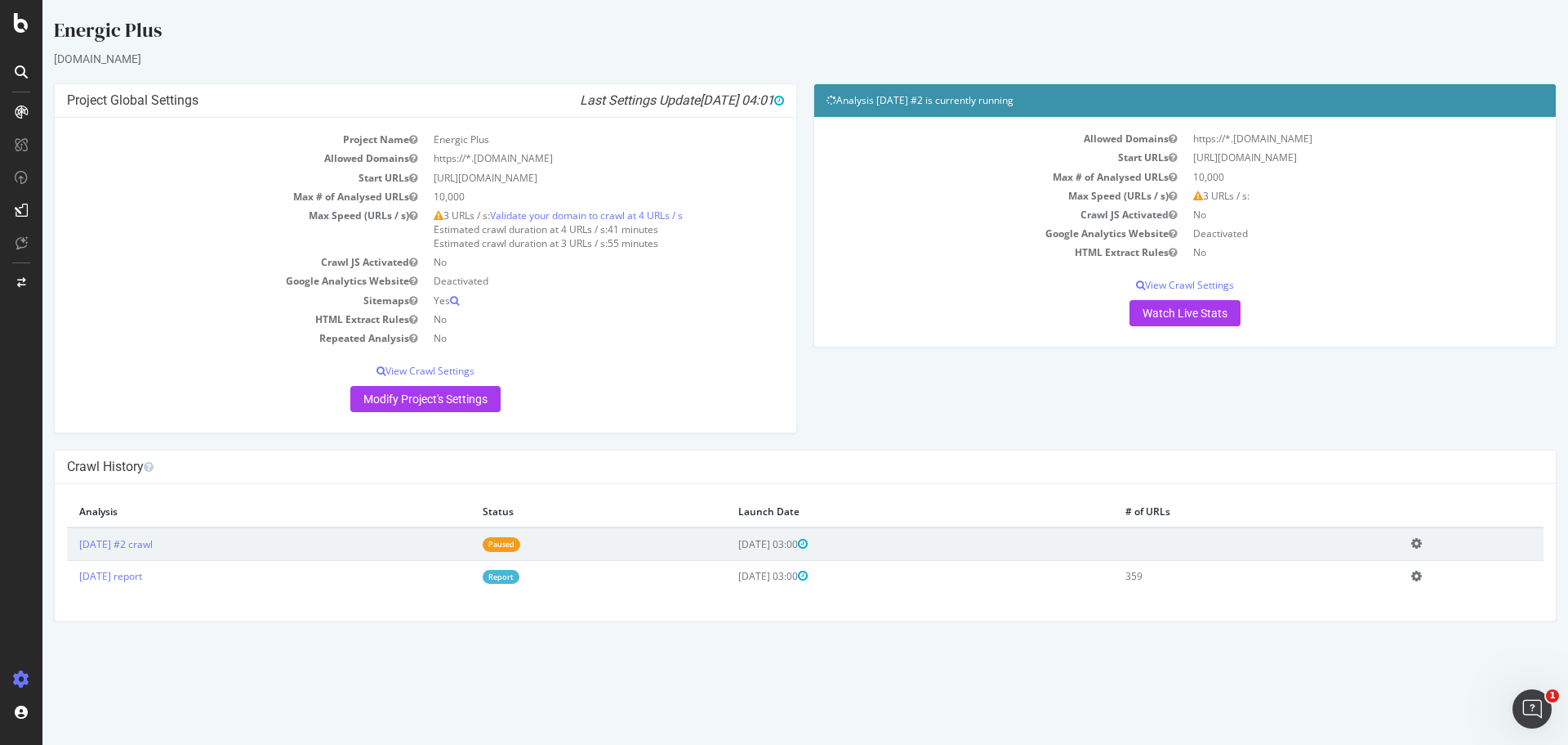
click at [1422, 542] on icon at bounding box center [1416, 543] width 11 height 12
click at [1371, 591] on link "Delete analysis" at bounding box center [1356, 590] width 130 height 22
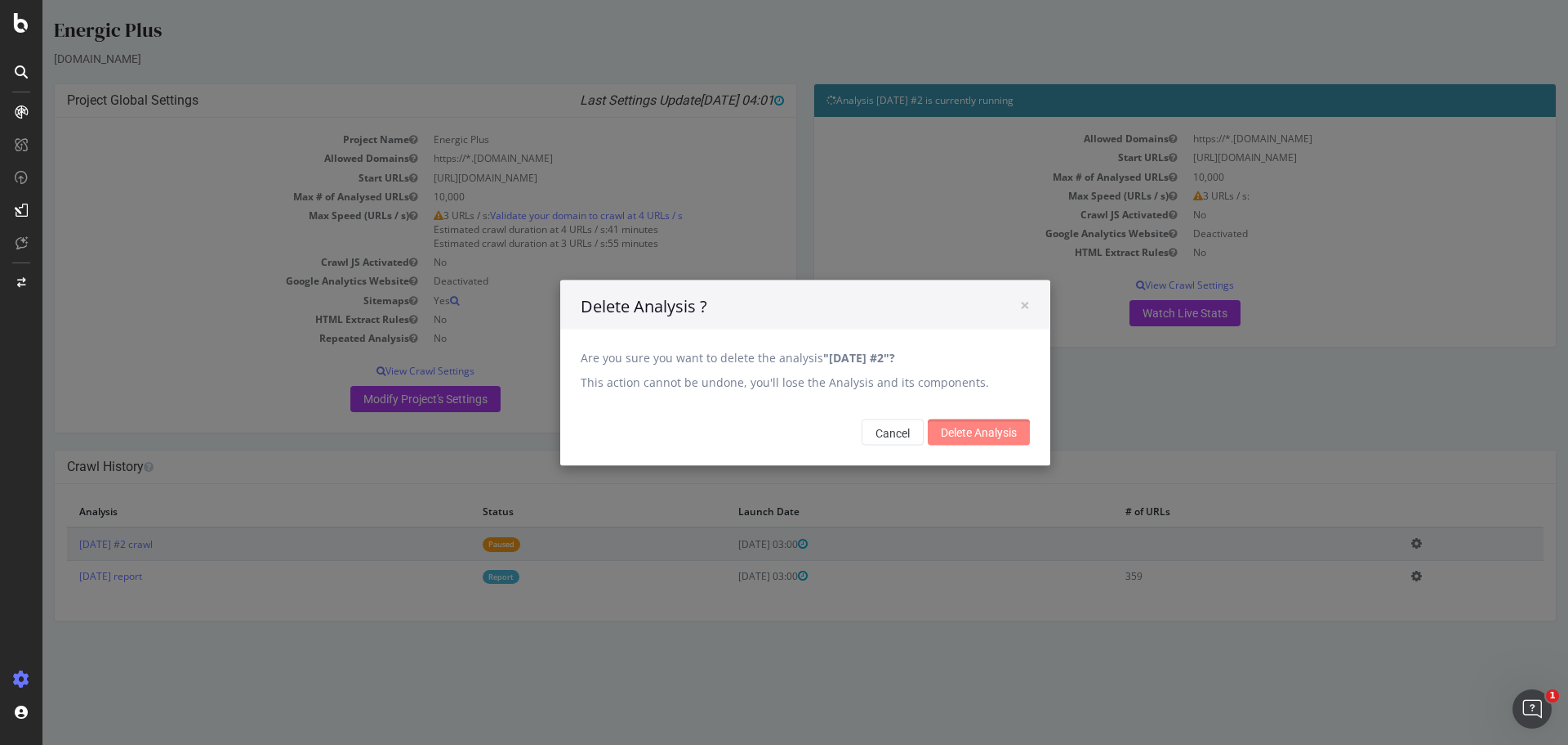
click at [971, 440] on input "Delete Analysis" at bounding box center [979, 431] width 102 height 26
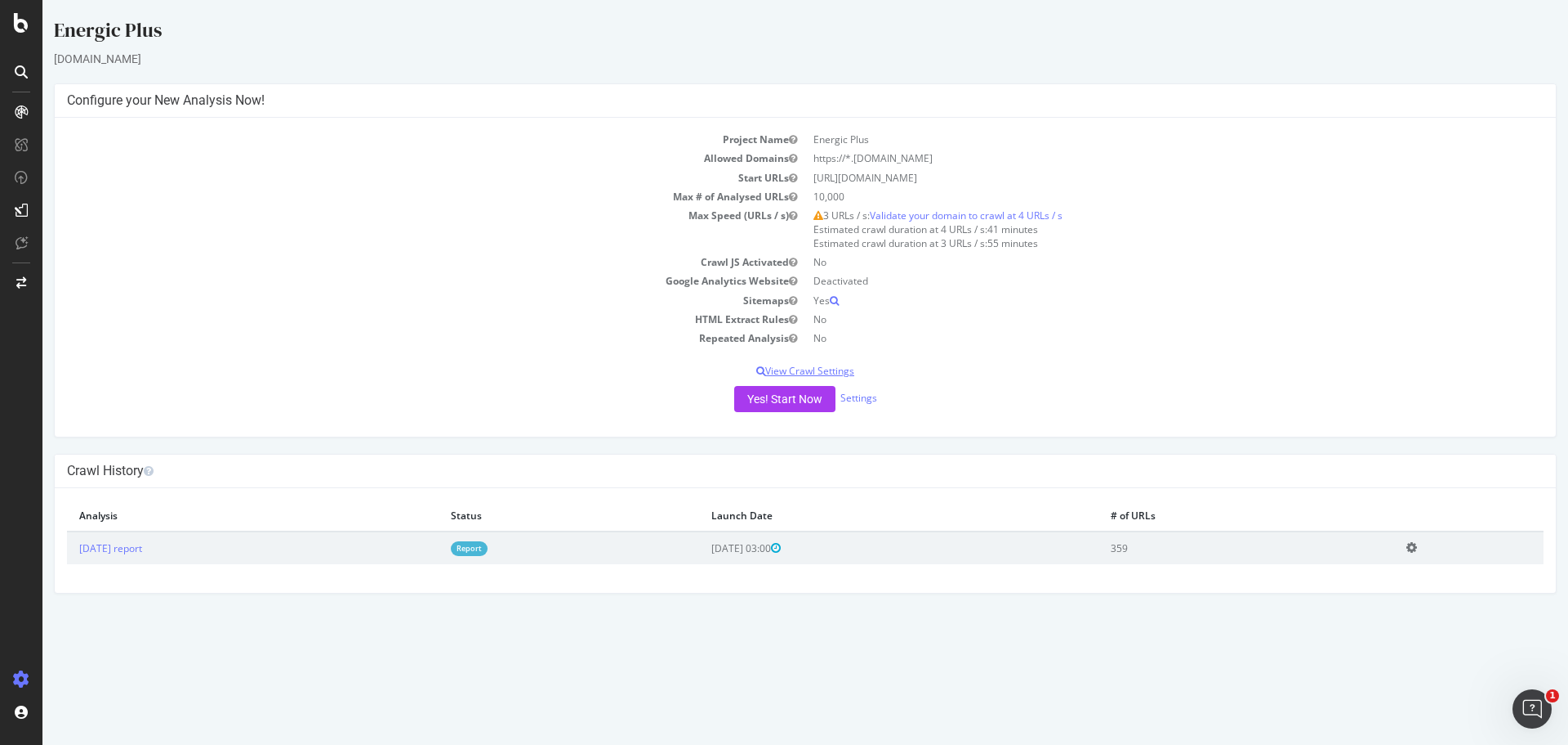
click at [831, 370] on p "View Crawl Settings" at bounding box center [806, 371] width 1477 height 14
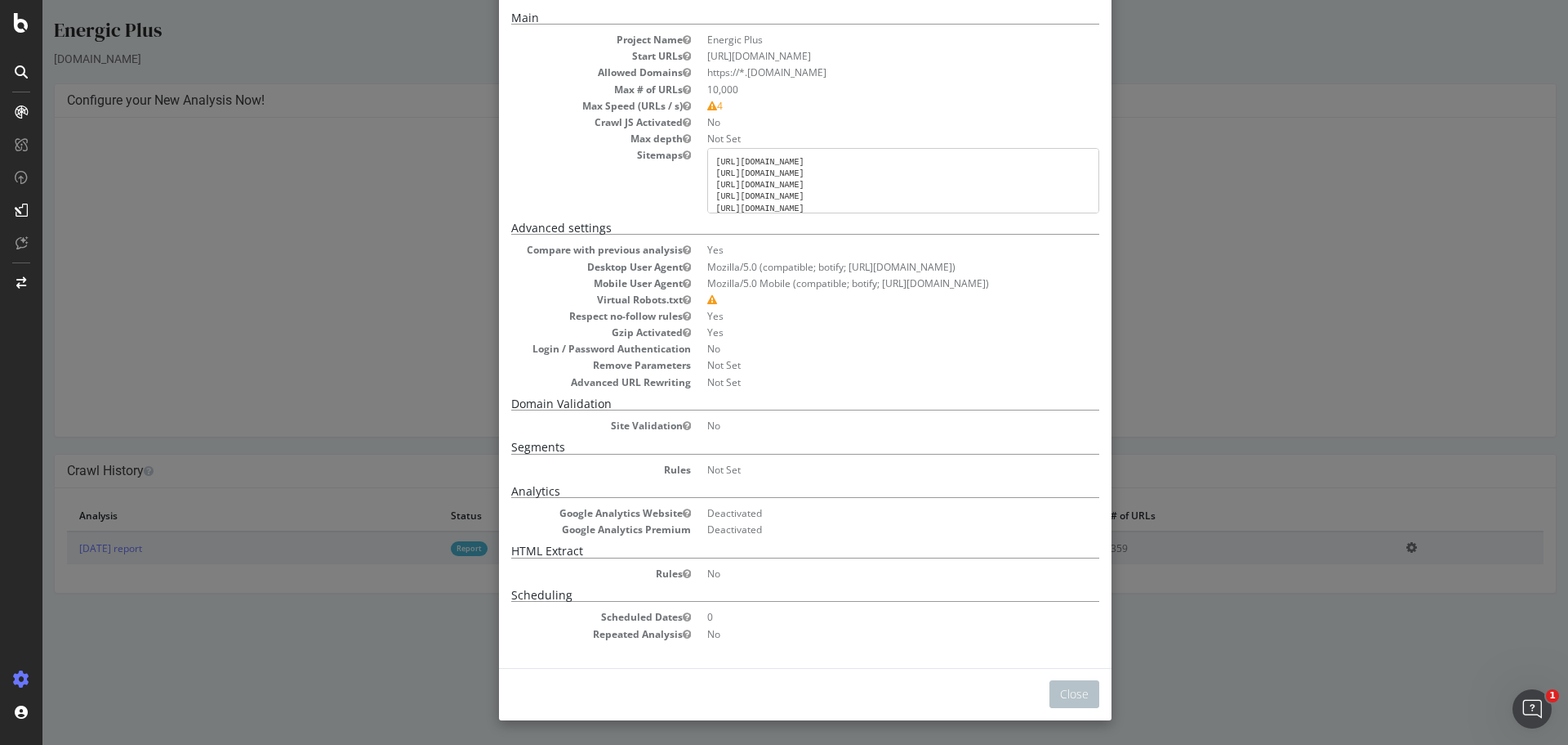
click at [922, 191] on pre "[URL][DOMAIN_NAME] [URL][DOMAIN_NAME] [URL][DOMAIN_NAME] [URL][DOMAIN_NAME] [UR…" at bounding box center [903, 181] width 392 height 66
click at [902, 192] on pre "[URL][DOMAIN_NAME] [URL][DOMAIN_NAME] [URL][DOMAIN_NAME] [URL][DOMAIN_NAME] [UR…" at bounding box center [903, 181] width 392 height 66
click at [1278, 283] on div "× Close Project Settings Main Project Name Energic Plus Start URLs https://ener…" at bounding box center [805, 372] width 1525 height 745
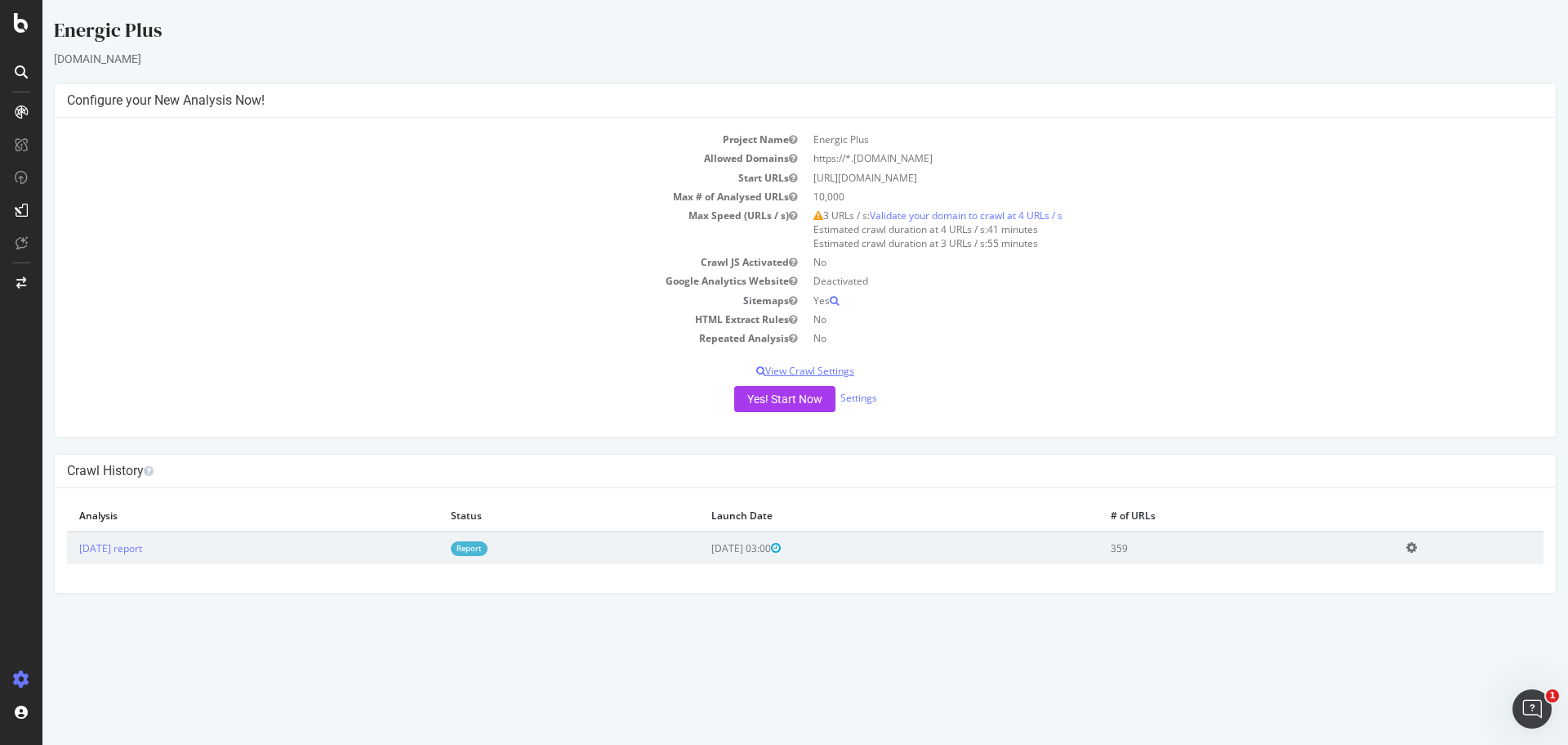
click at [828, 371] on p "View Crawl Settings" at bounding box center [806, 371] width 1477 height 14
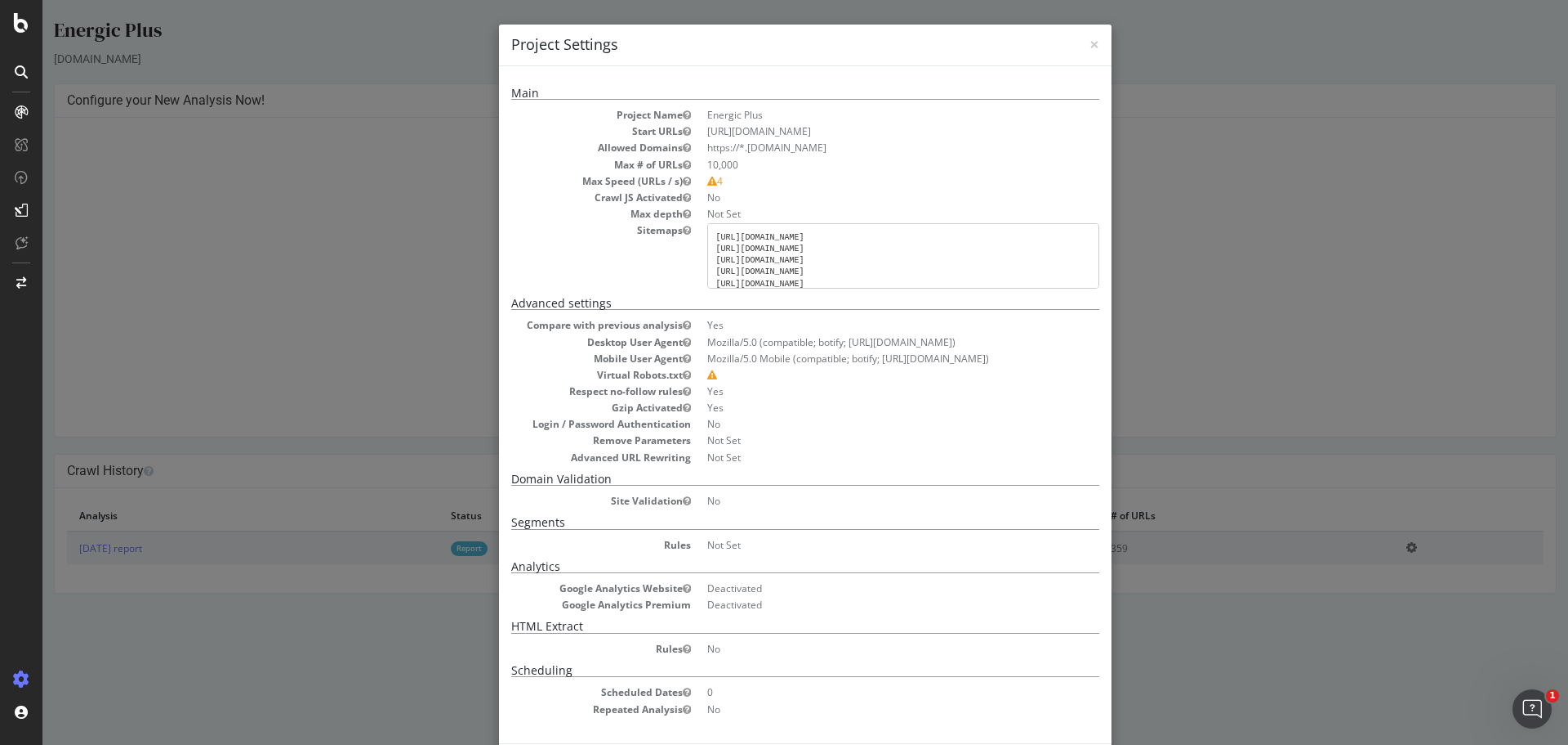
click at [1289, 294] on div "× Close Project Settings Main Project Name Energic Plus Start URLs https://ener…" at bounding box center [805, 372] width 1525 height 745
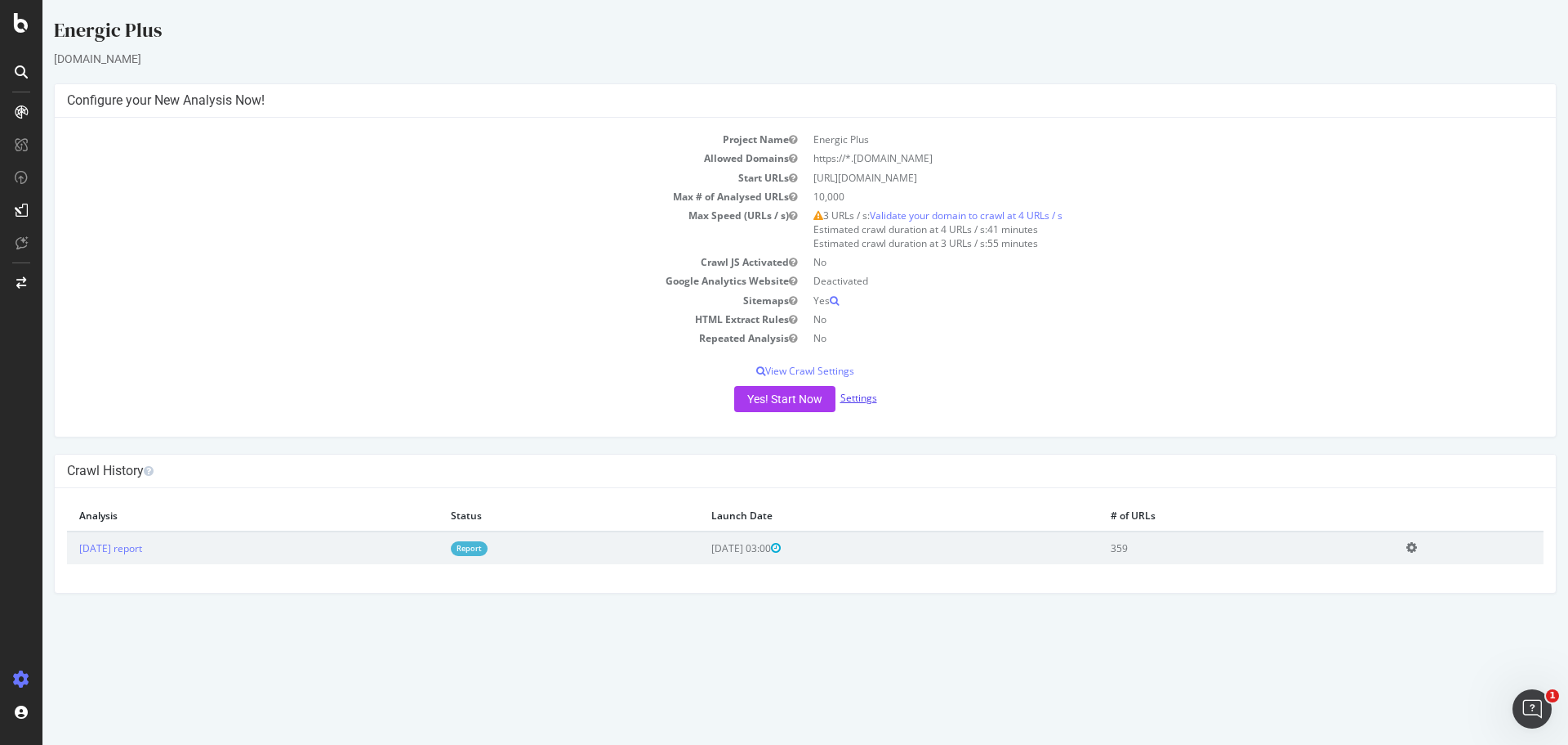
click at [859, 401] on link "Settings" at bounding box center [858, 397] width 36 height 14
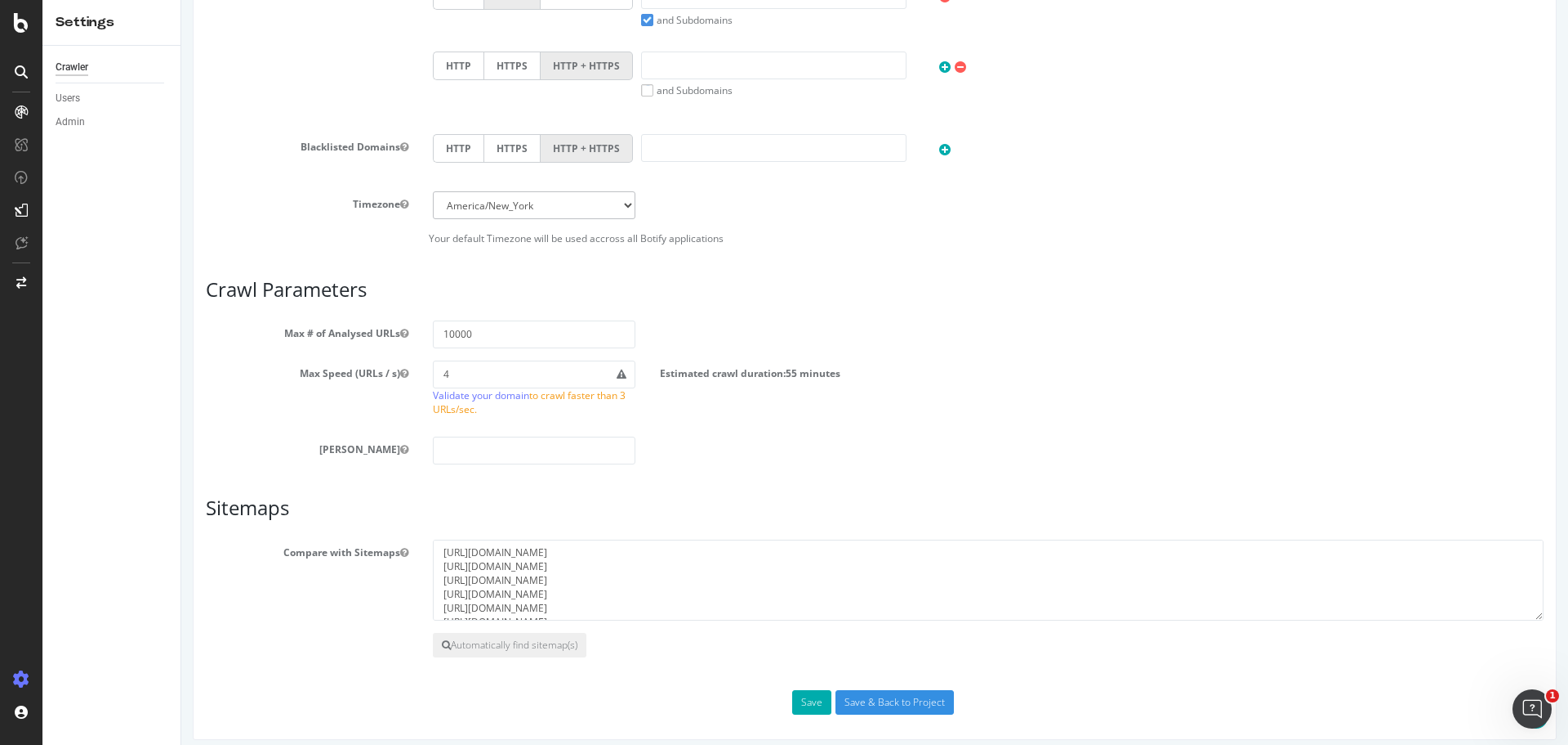
scroll to position [672, 0]
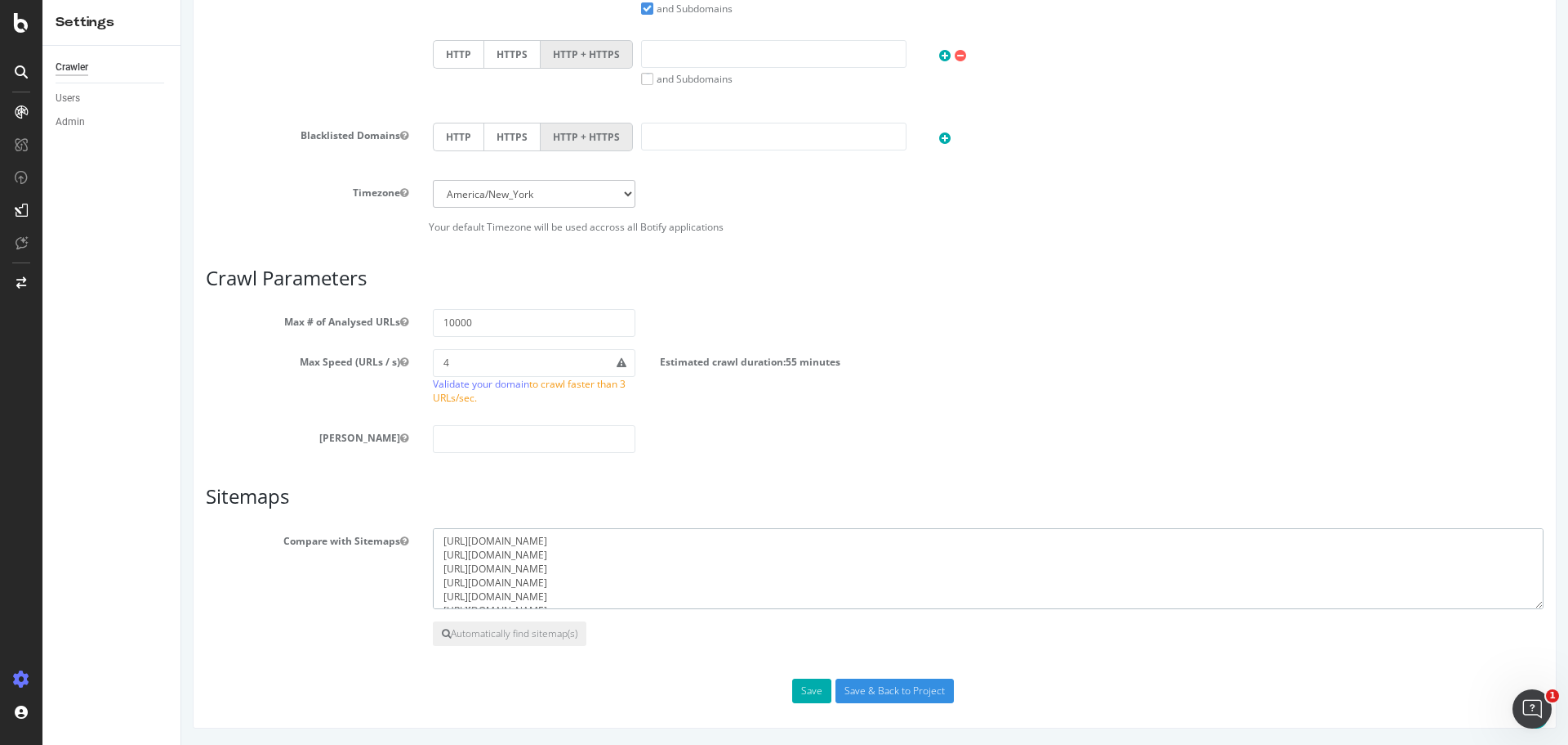
drag, startPoint x: 647, startPoint y: 542, endPoint x: 411, endPoint y: 521, distance: 236.9
click at [411, 524] on article "Sitemaps Compare with Sitemaps https://energicplus.com/de/sitemap.xml https://e…" at bounding box center [874, 565] width 1338 height 161
paste textarea "https://energicplus.com/de/sitemap.xml"
click at [558, 535] on textarea "[URL][DOMAIN_NAME] [URL][DOMAIN_NAME] [URL][DOMAIN_NAME] [URL][DOMAIN_NAME] [UR…" at bounding box center [987, 569] width 1111 height 82
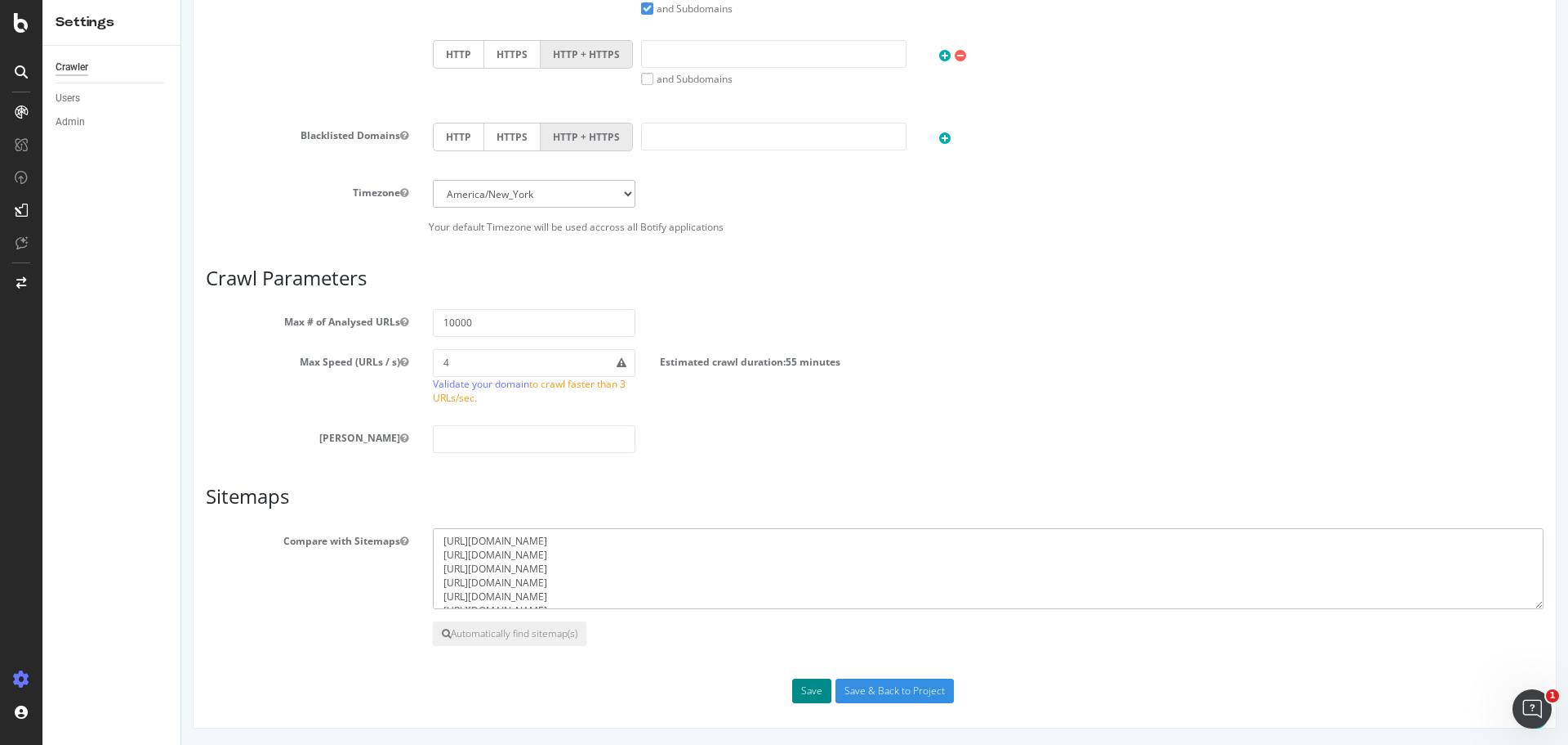
type textarea "https://energicplus.com/en/sitemap.xml https://energicplus.com/de/sitemap.xml h…"
click at [813, 686] on button "Save" at bounding box center [812, 691] width 39 height 25
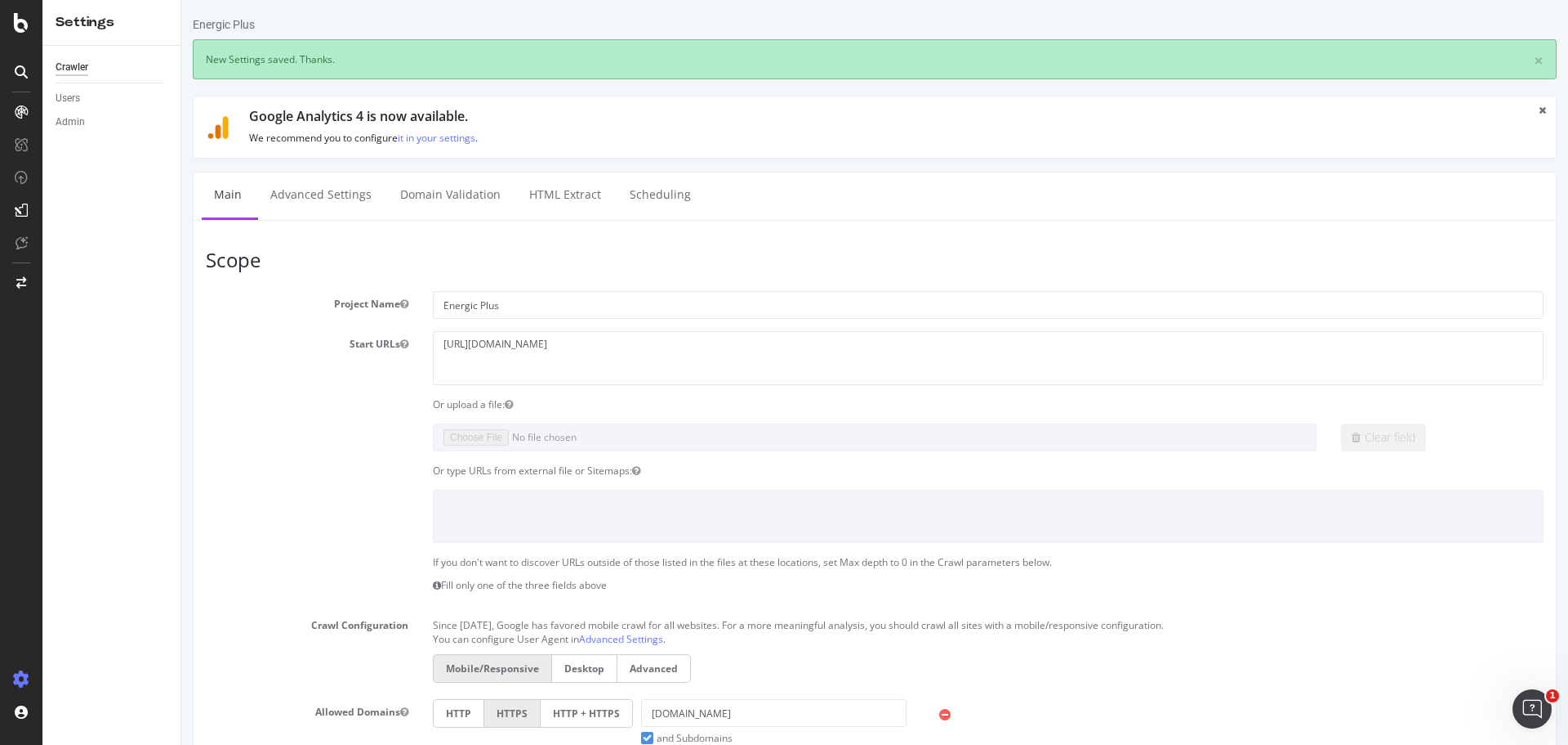
scroll to position [0, 0]
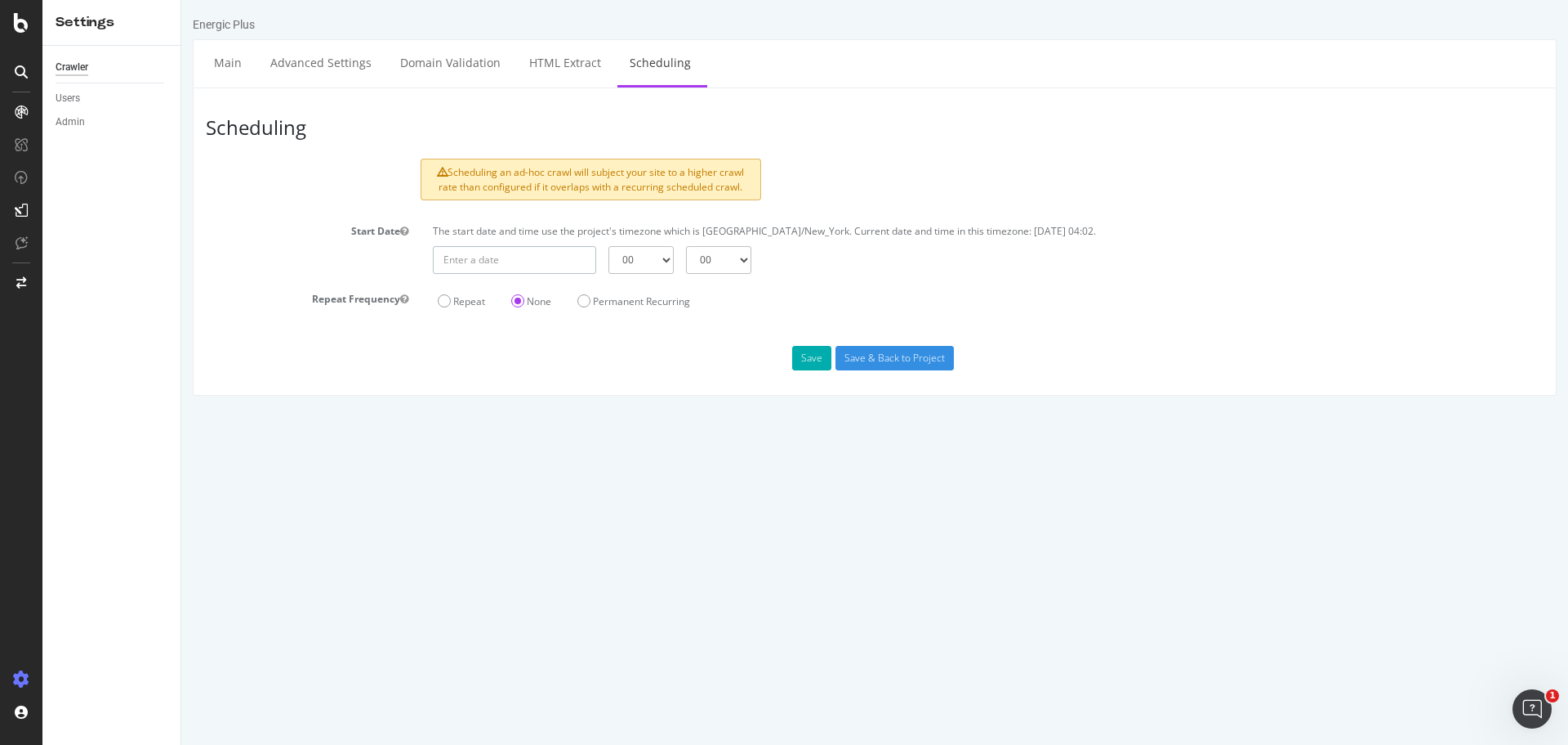
type input "2025-08-28"
click at [575, 254] on input "2025-08-28" at bounding box center [514, 259] width 163 height 27
click at [608, 439] on td "28" at bounding box center [606, 444] width 36 height 25
click at [670, 253] on select "00 01 02 03 04 05 06 07 08 09 10 11 12 13 14 15 16 17 18 19 20 21 22 23" at bounding box center [642, 259] width 66 height 27
select select "4"
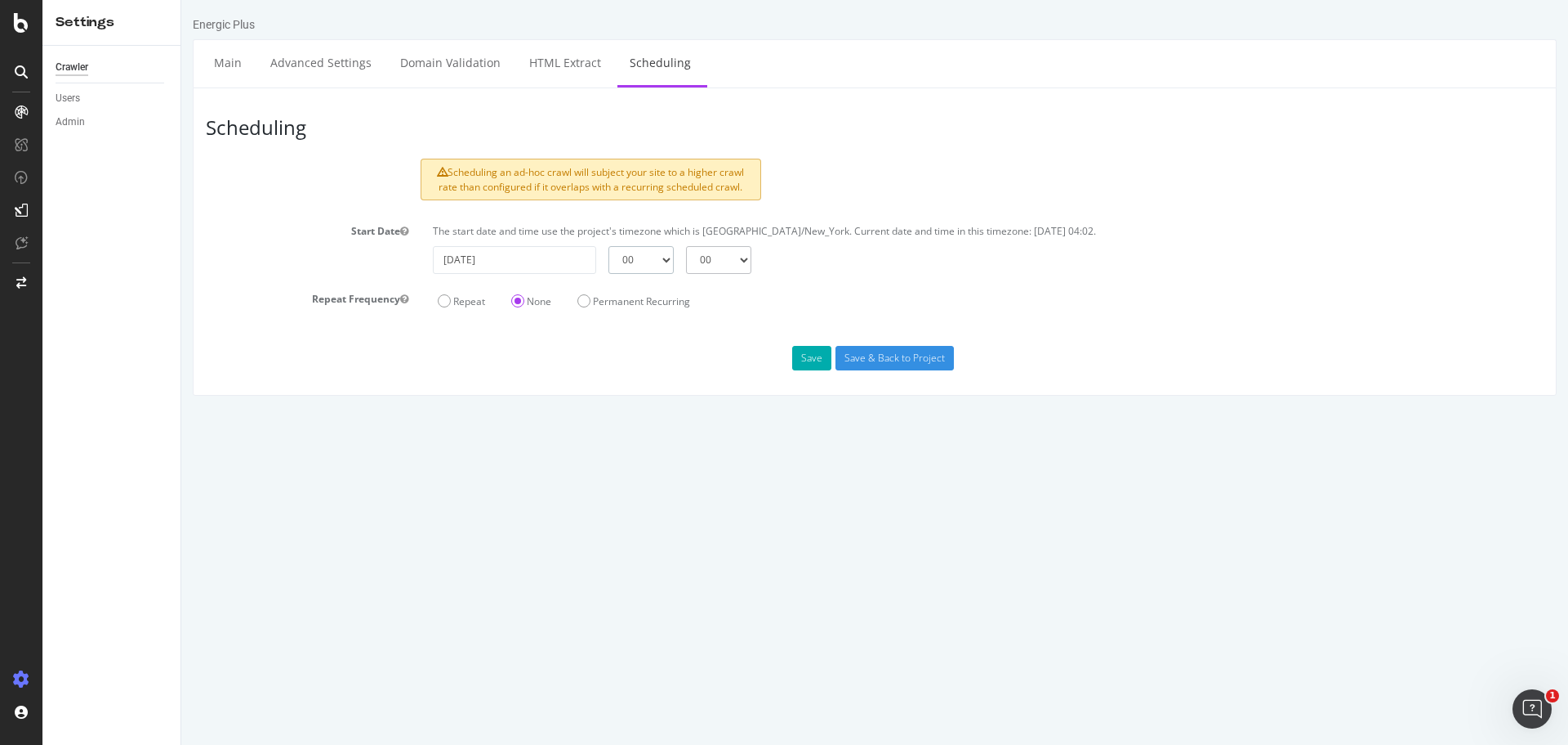
click at [609, 246] on select "00 01 02 03 04 05 06 07 08 09 10 11 12 13 14 15 16 17 18 19 20 21 22 23" at bounding box center [642, 259] width 66 height 27
click at [722, 255] on select "00 15 30 45" at bounding box center [719, 259] width 66 height 27
select select "15"
click at [686, 246] on select "00 15 30 45" at bounding box center [719, 259] width 66 height 27
click at [667, 362] on div "Save Save & Back to Project" at bounding box center [874, 358] width 1362 height 25
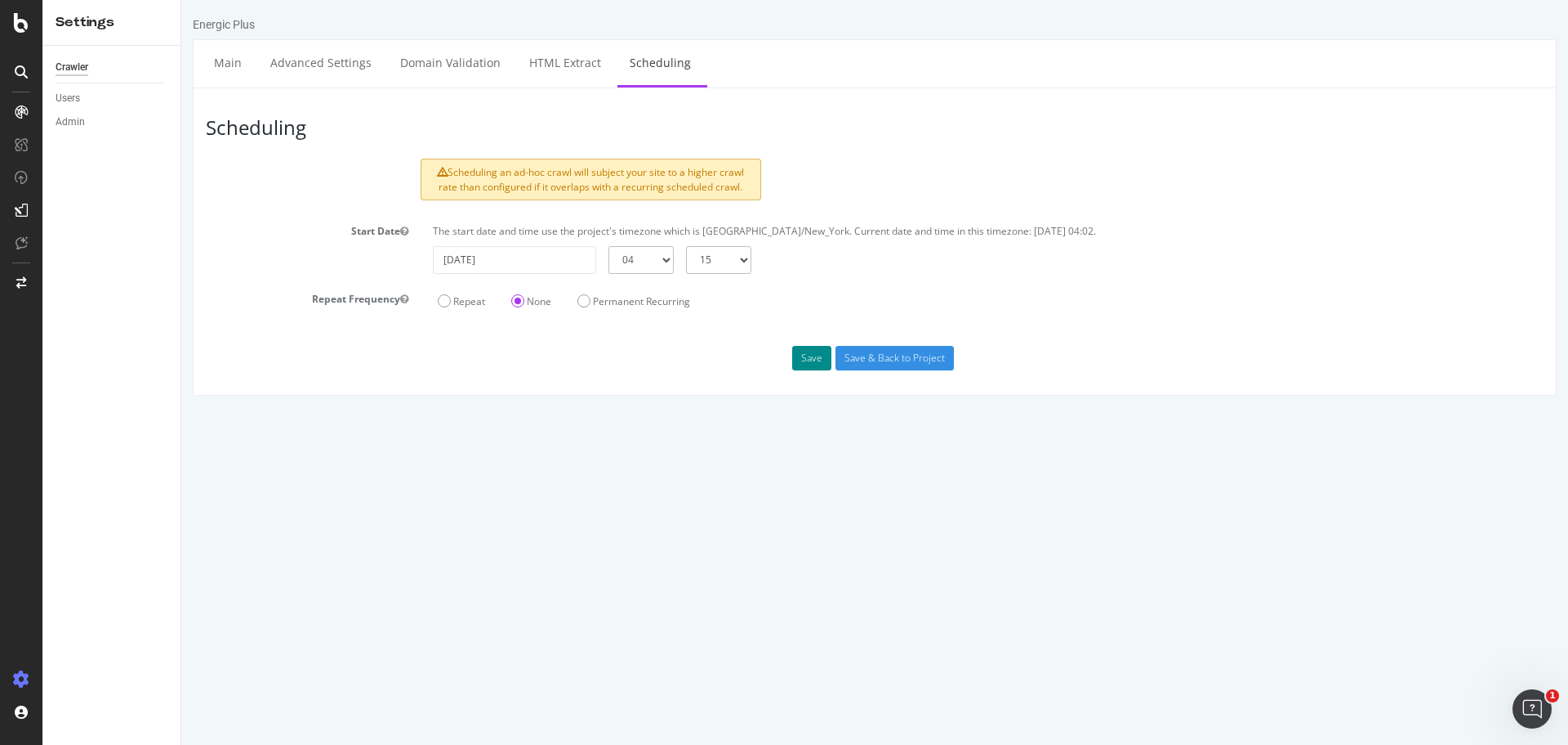
click at [802, 355] on button "Save" at bounding box center [812, 358] width 39 height 25
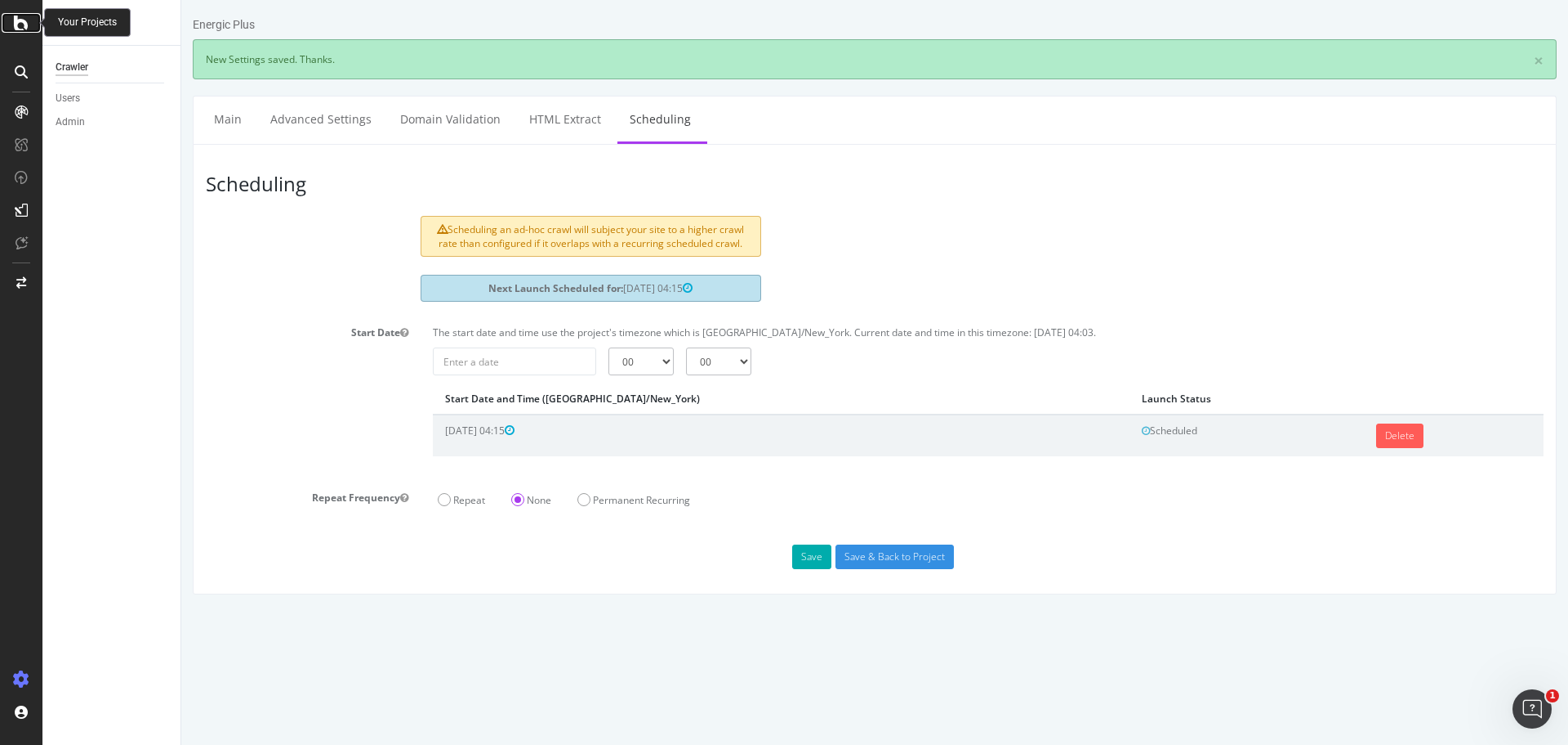
click at [36, 21] on div at bounding box center [21, 23] width 39 height 20
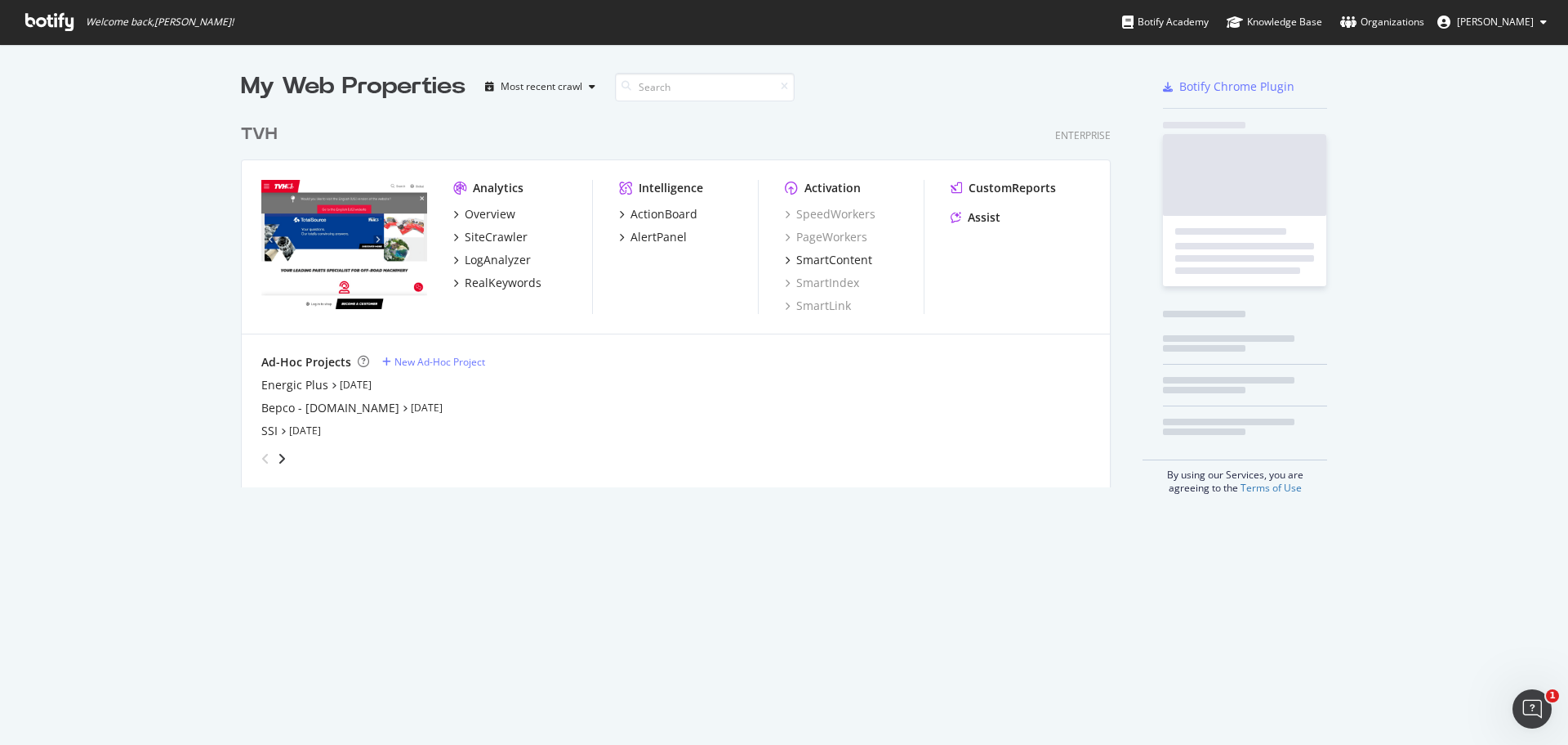
scroll to position [733, 1544]
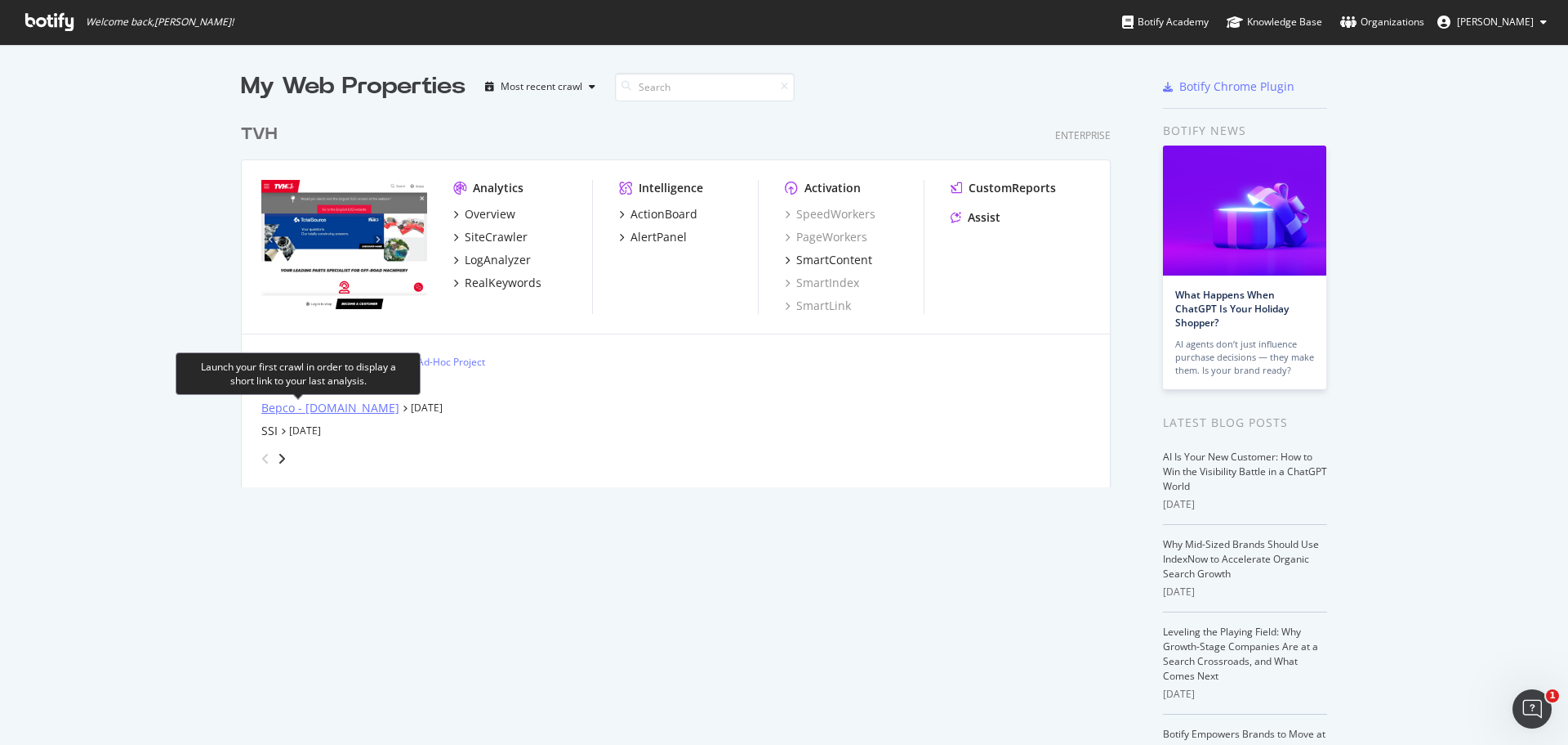
click at [286, 411] on div "Bepco - tvh.com" at bounding box center [331, 408] width 138 height 16
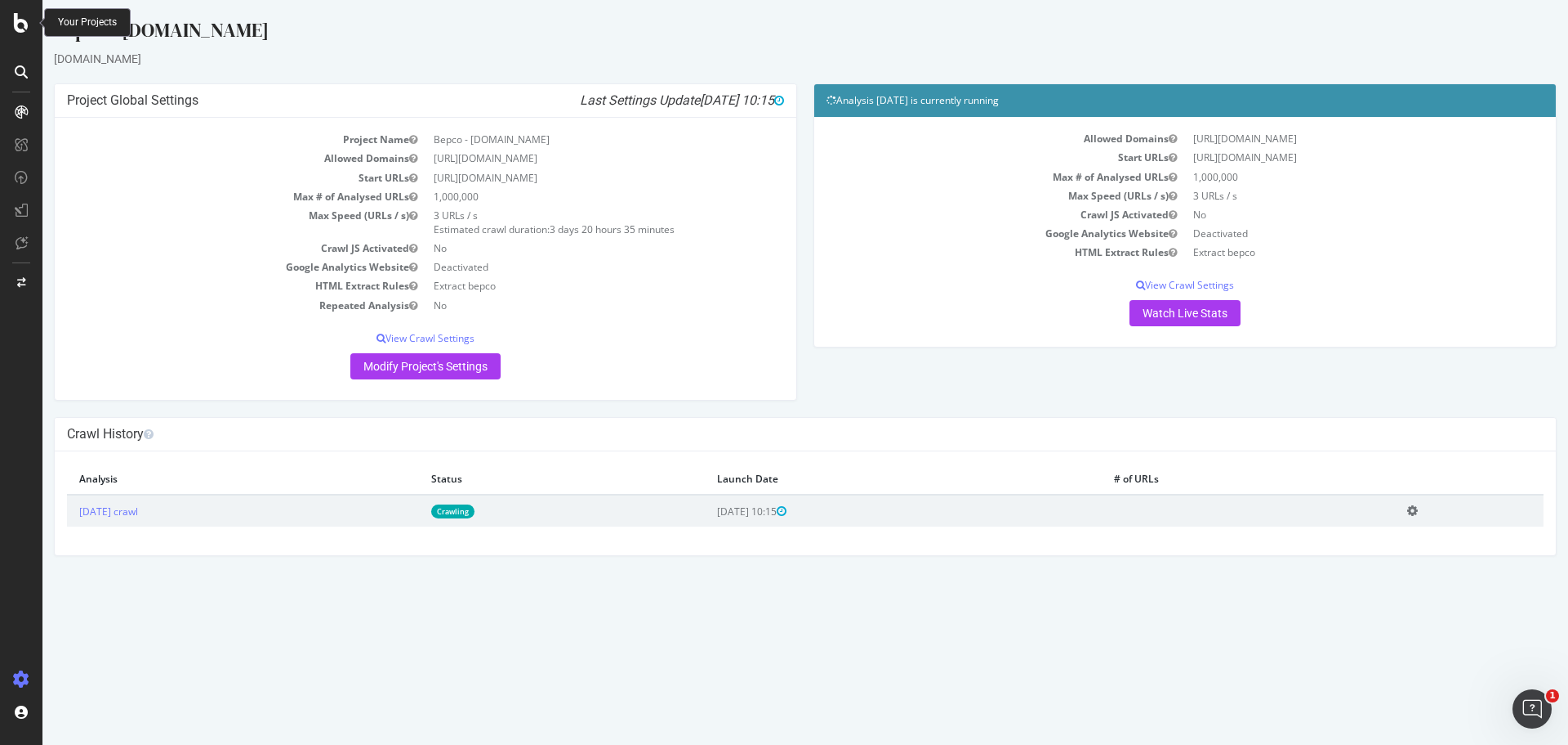
click at [14, 13] on icon at bounding box center [21, 23] width 15 height 20
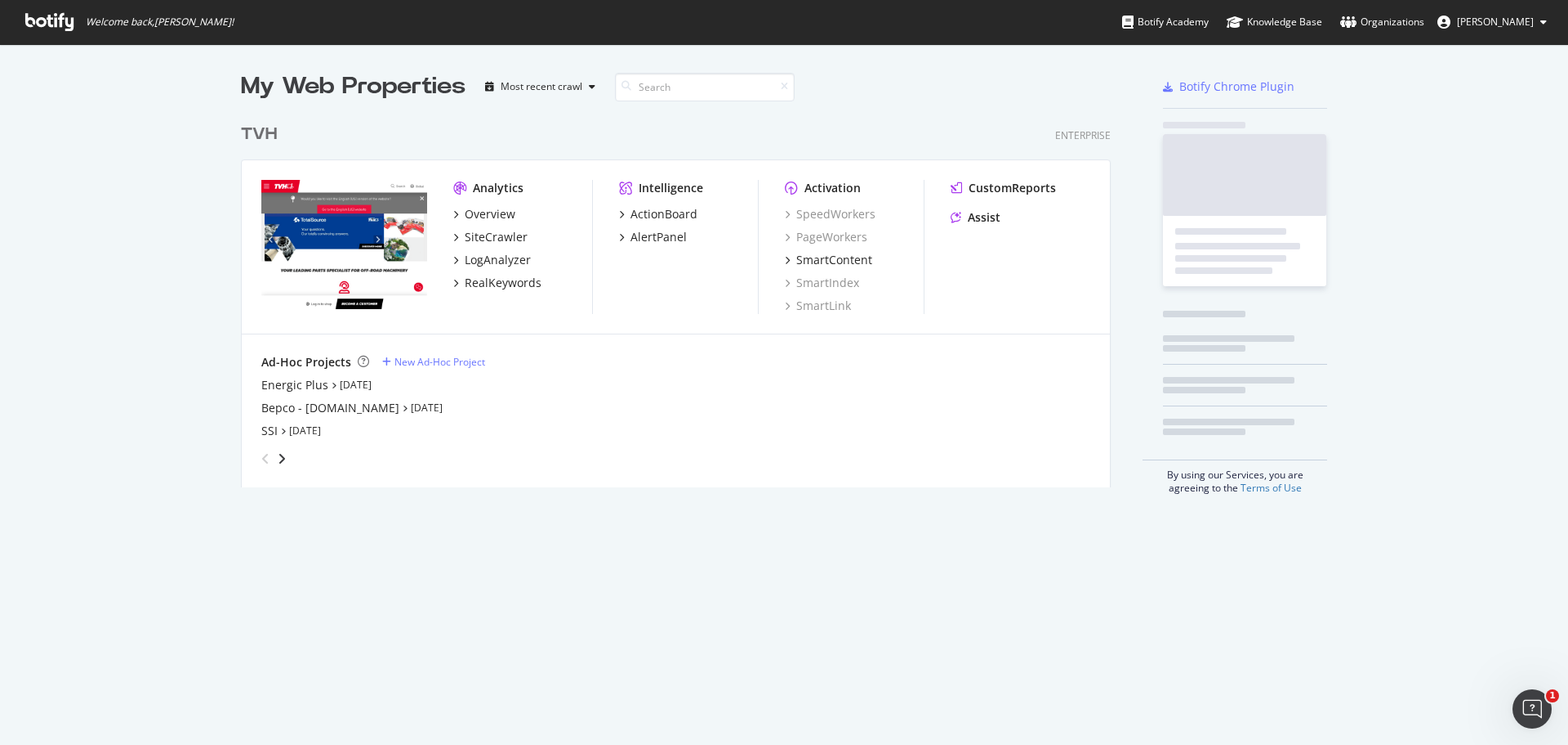
scroll to position [733, 1544]
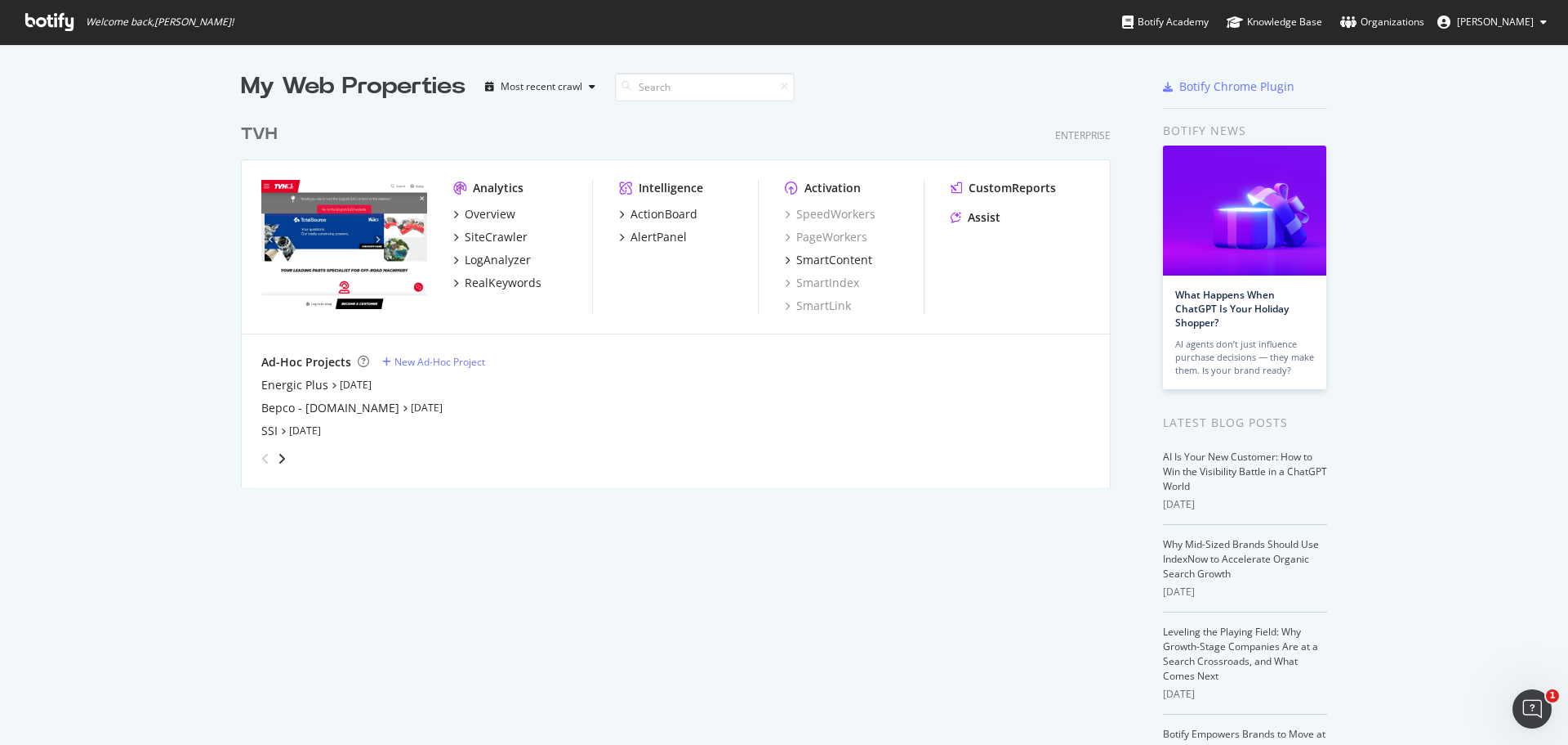
drag, startPoint x: 7, startPoint y: 7, endPoint x: 1392, endPoint y: 158, distance: 1393.2
click at [1392, 158] on div "My Web Properties Most recent crawl TVH Enterprise Analytics Overview SiteCrawl…" at bounding box center [784, 452] width 1568 height 816
click at [453, 262] on icon "grid" at bounding box center [456, 259] width 5 height 8
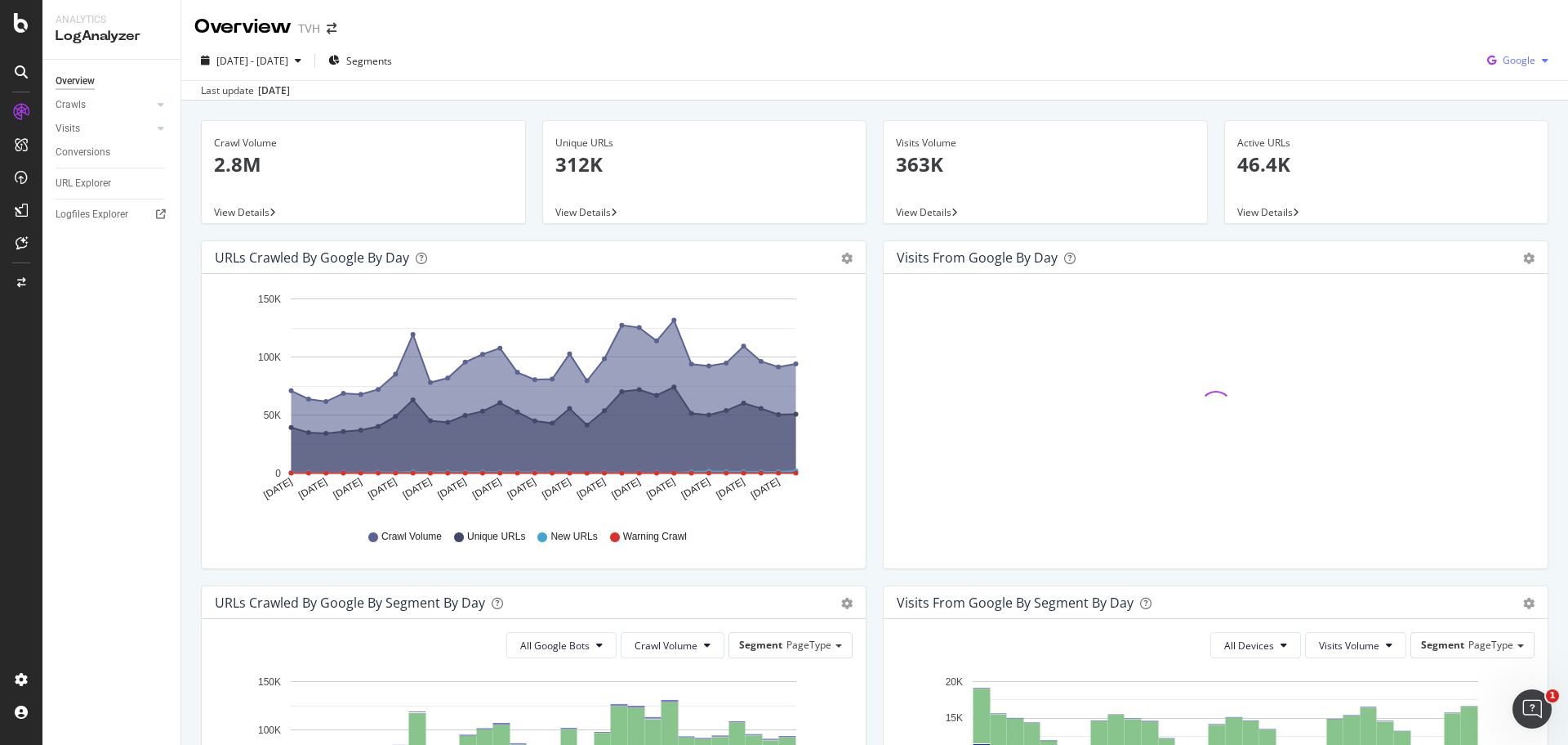
click at [1503, 62] on span "Google" at bounding box center [1519, 60] width 33 height 14
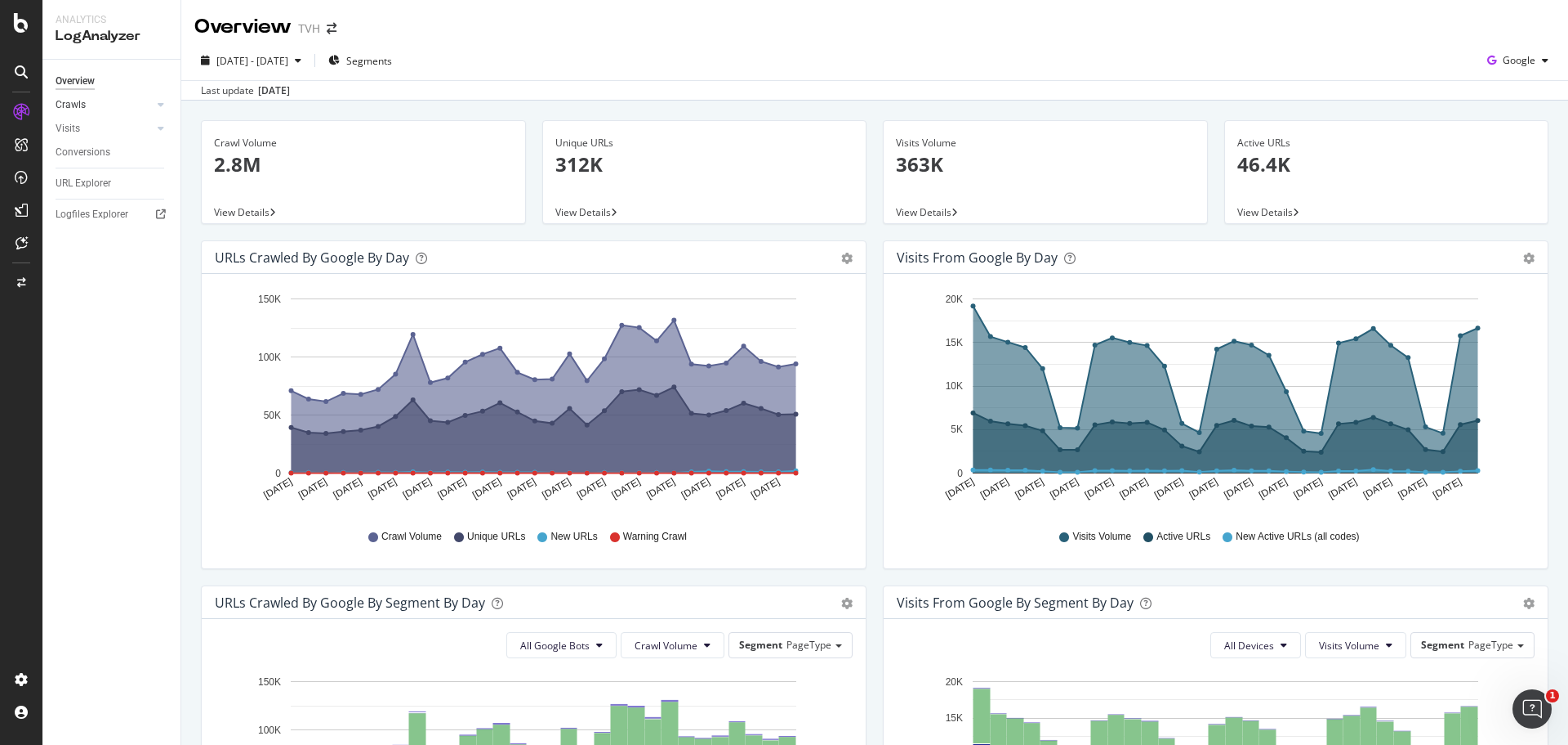
click at [106, 100] on link "Crawls" at bounding box center [105, 105] width 98 height 17
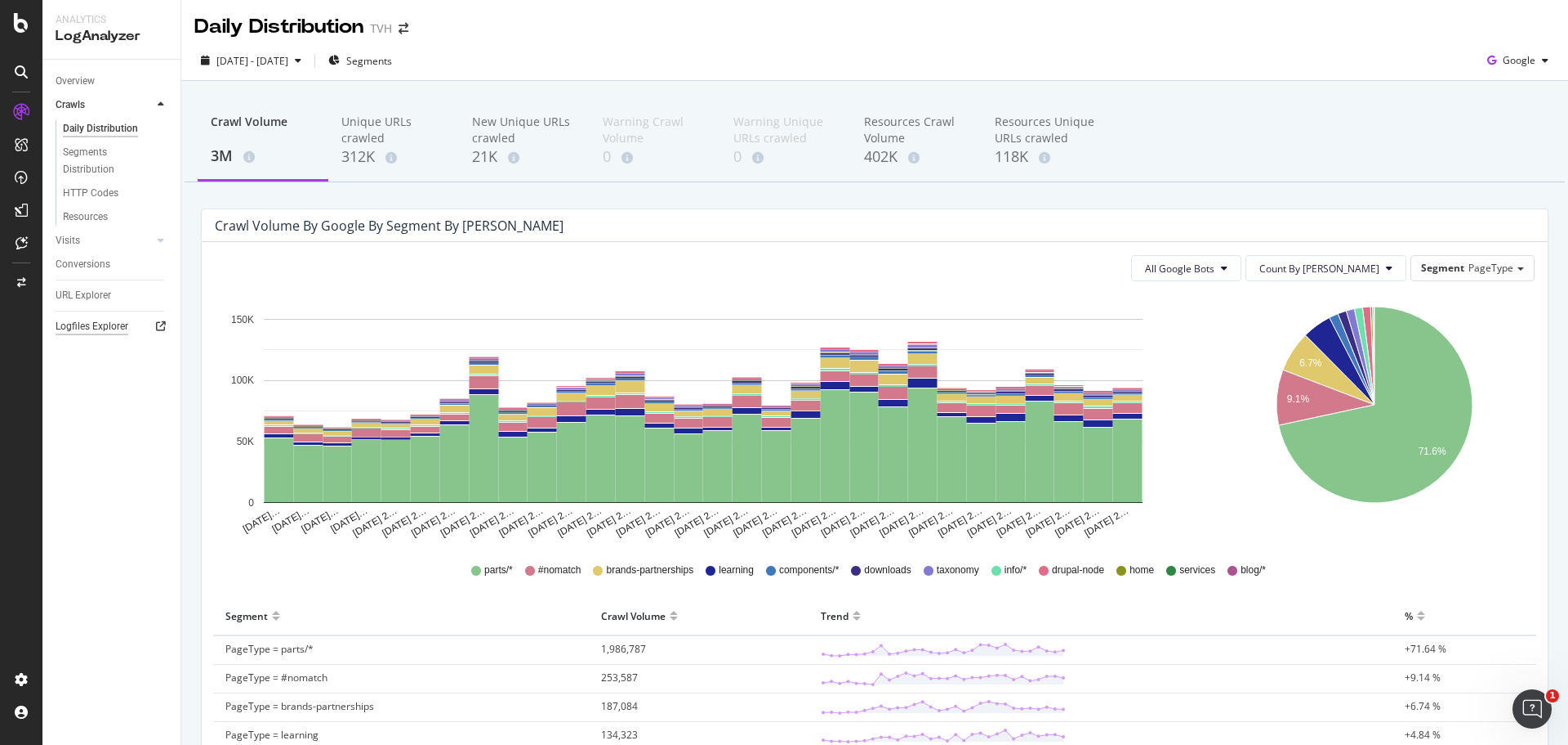
click at [122, 325] on div "Logfiles Explorer" at bounding box center [92, 325] width 73 height 17
click at [96, 77] on link "Overview" at bounding box center [113, 81] width 113 height 17
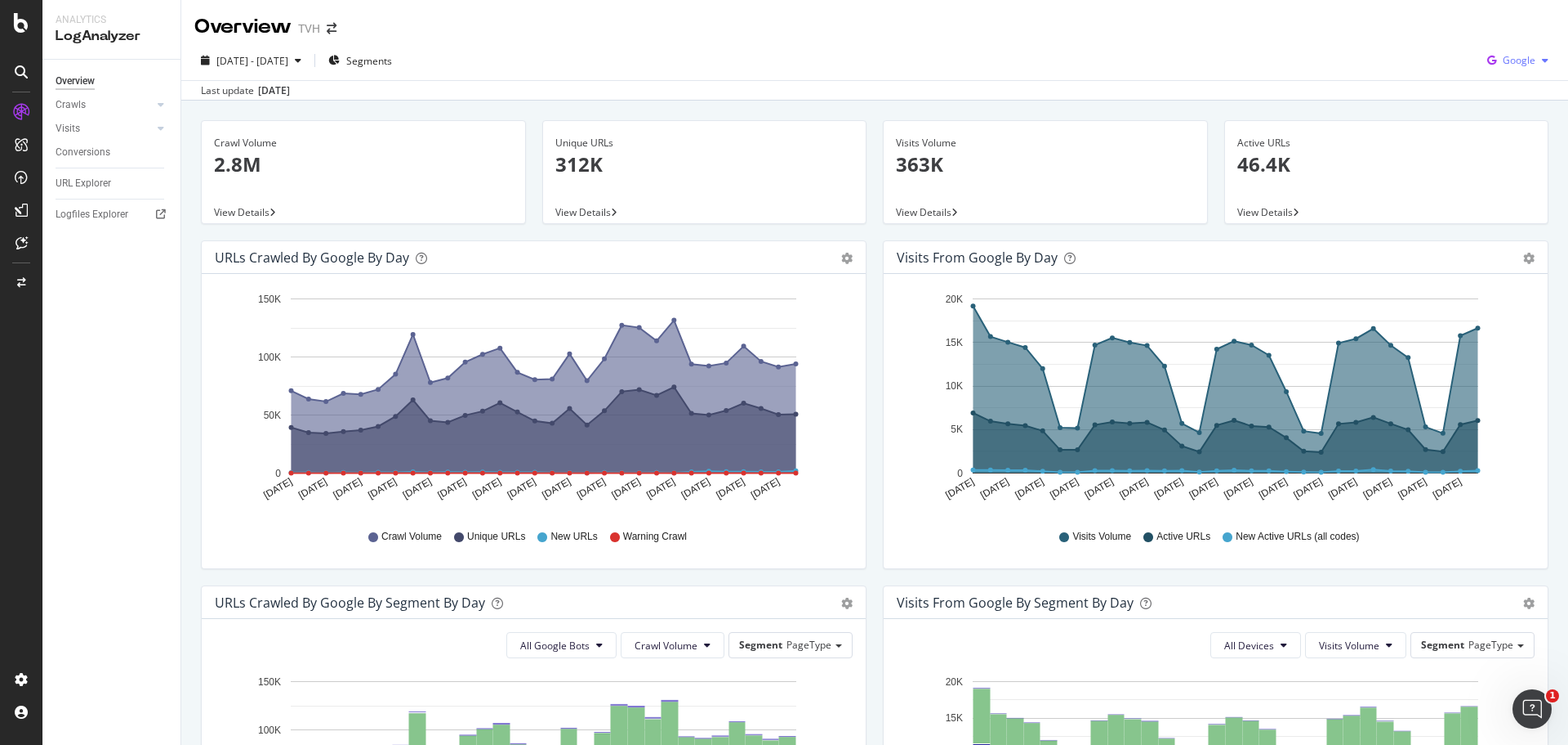
click at [1523, 53] on span "Google" at bounding box center [1519, 60] width 33 height 14
click at [1522, 179] on span "Other AI Bots" at bounding box center [1518, 184] width 60 height 15
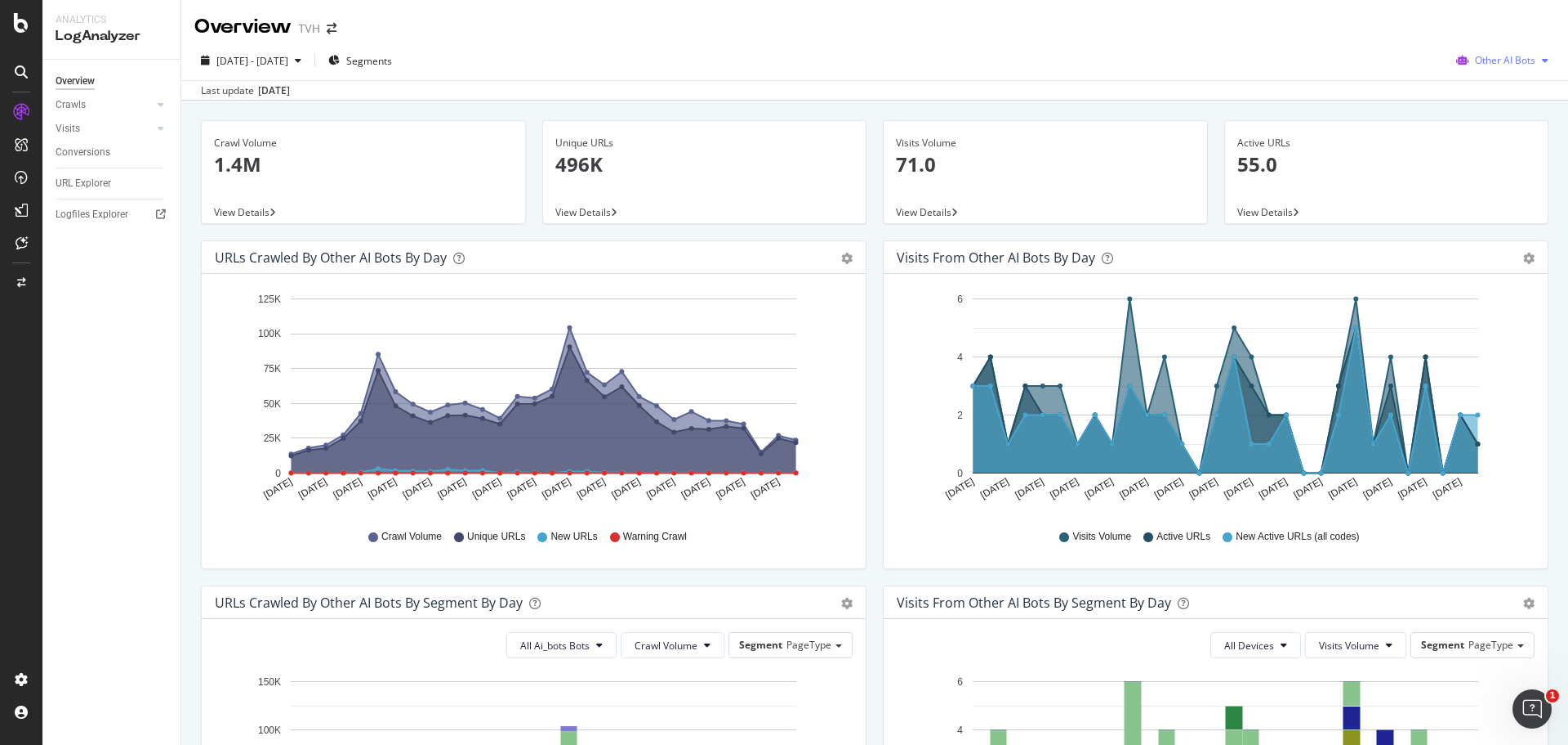
click at [1500, 58] on span "Other AI Bots" at bounding box center [1505, 60] width 60 height 14
click at [1510, 147] on span "OpenAI" at bounding box center [1509, 153] width 64 height 15
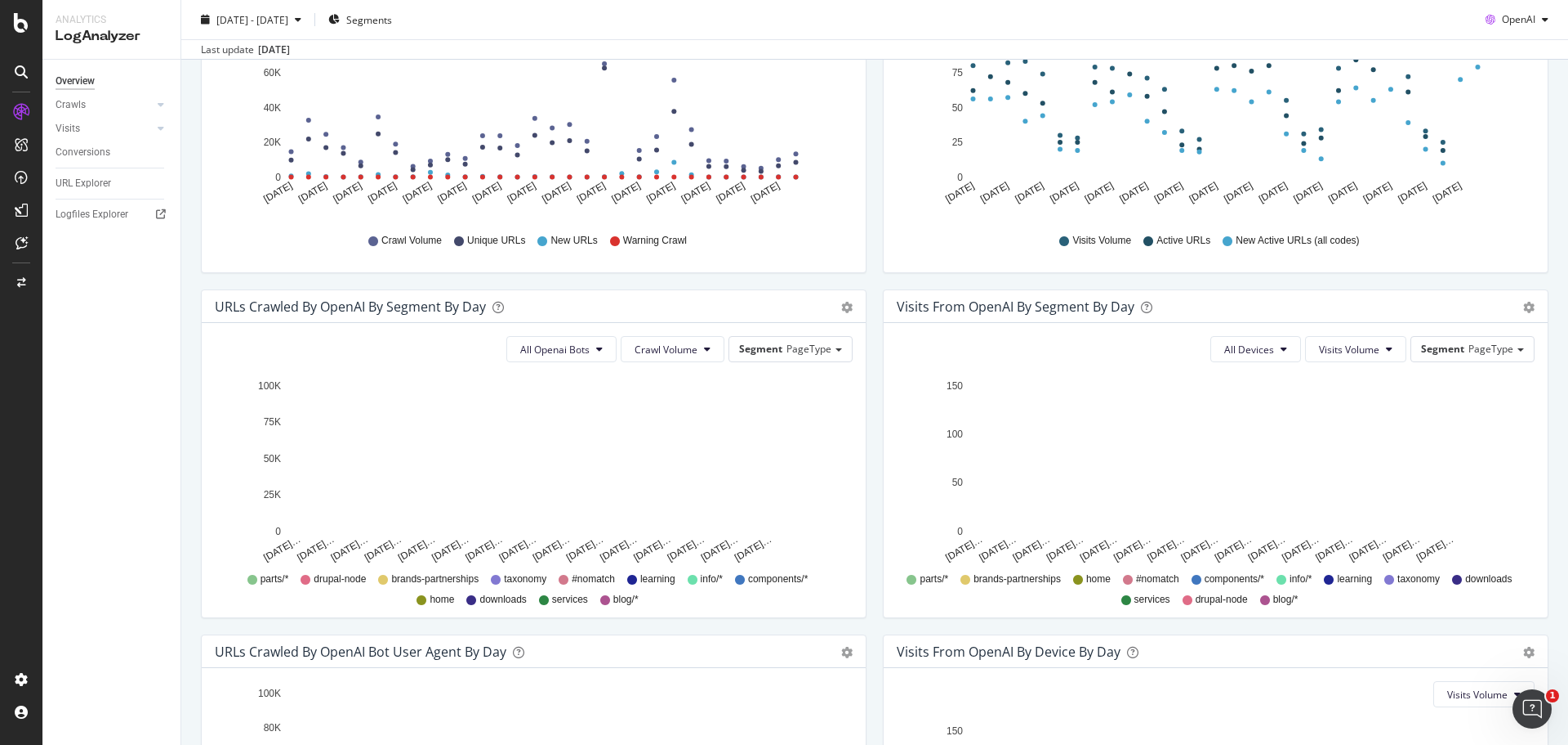
scroll to position [261, 0]
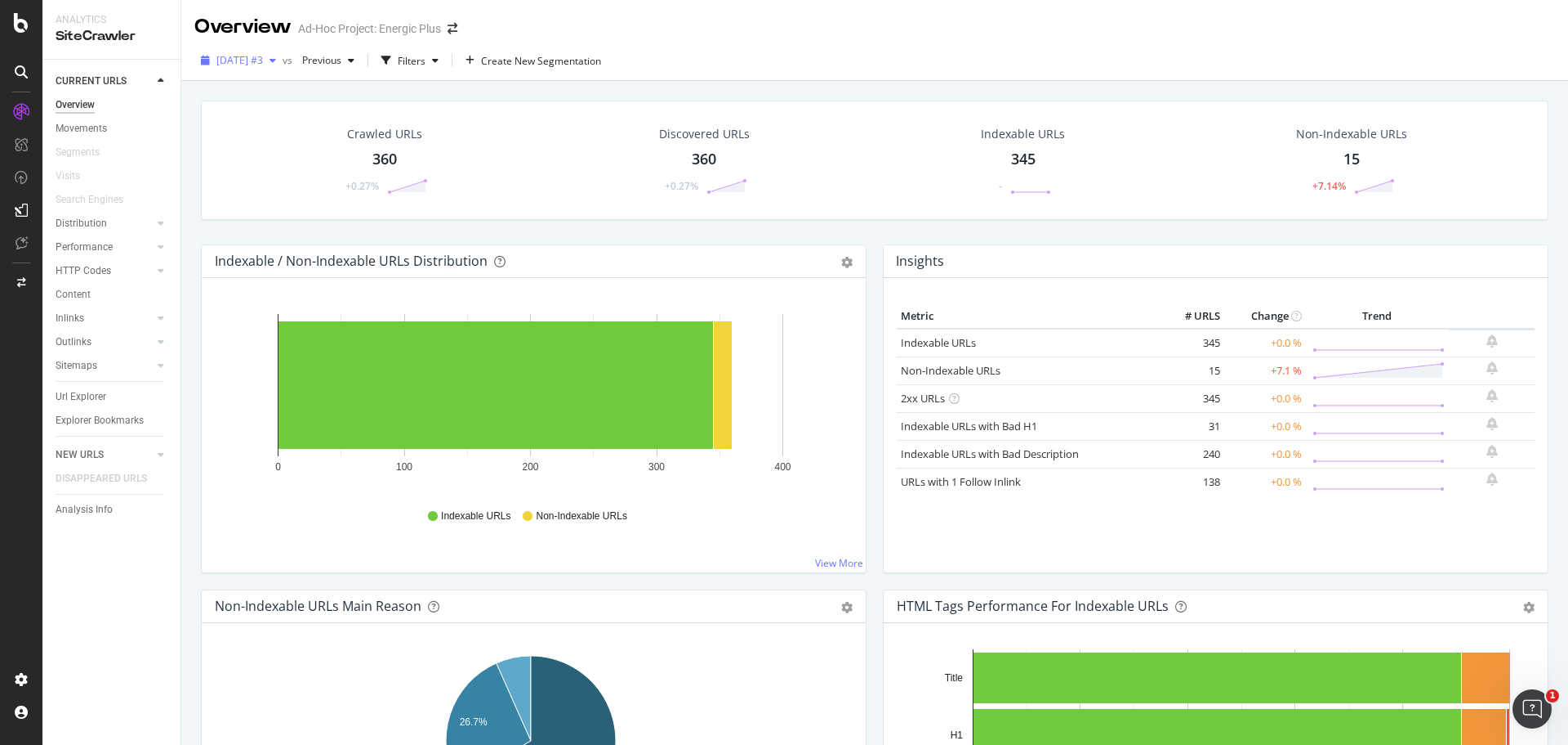
click at [263, 59] on span "[DATE] #3" at bounding box center [239, 60] width 47 height 14
click at [930, 353] on td "Indexable URLs" at bounding box center [1028, 342] width 262 height 28
click at [932, 339] on link "Indexable URLs" at bounding box center [938, 342] width 75 height 15
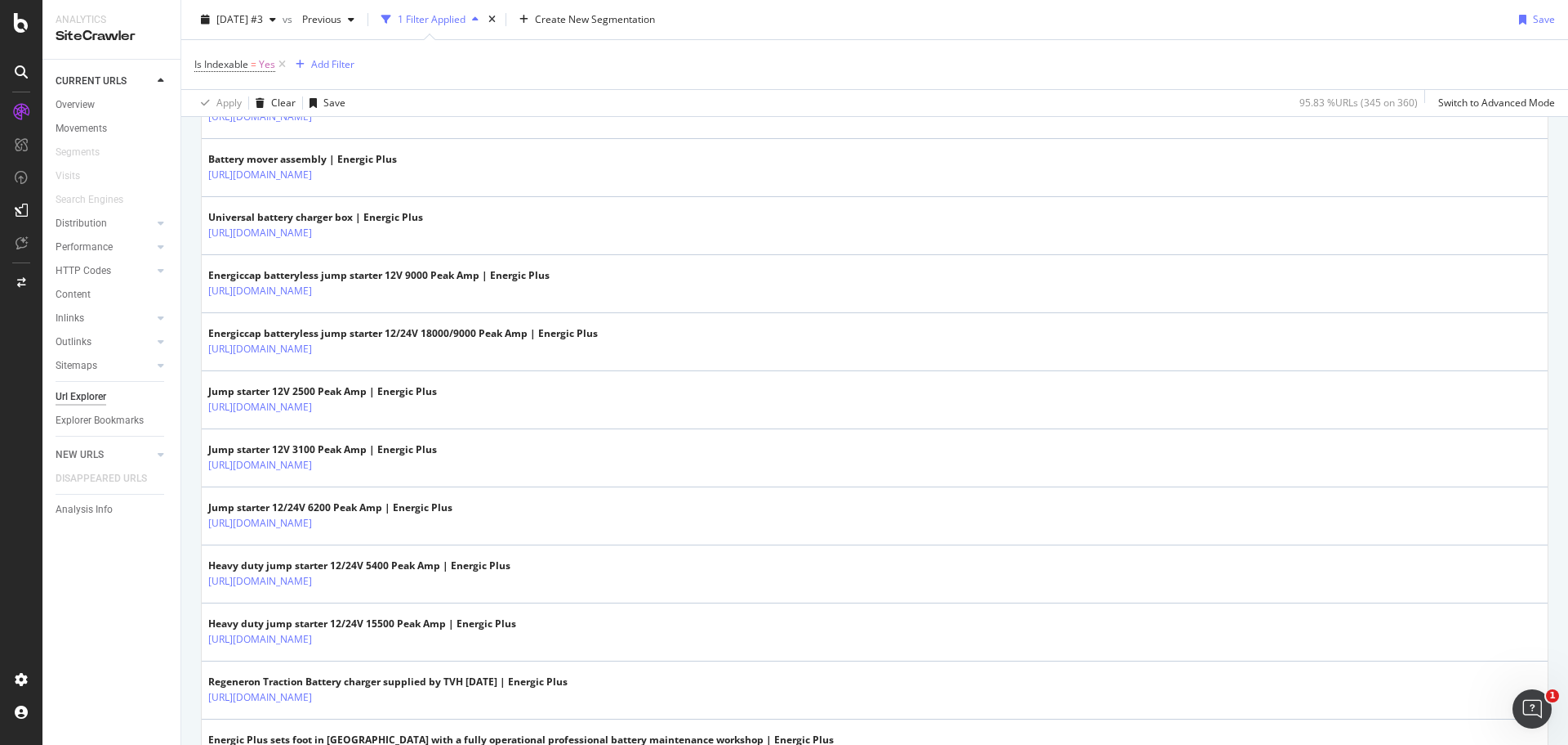
scroll to position [2787, 0]
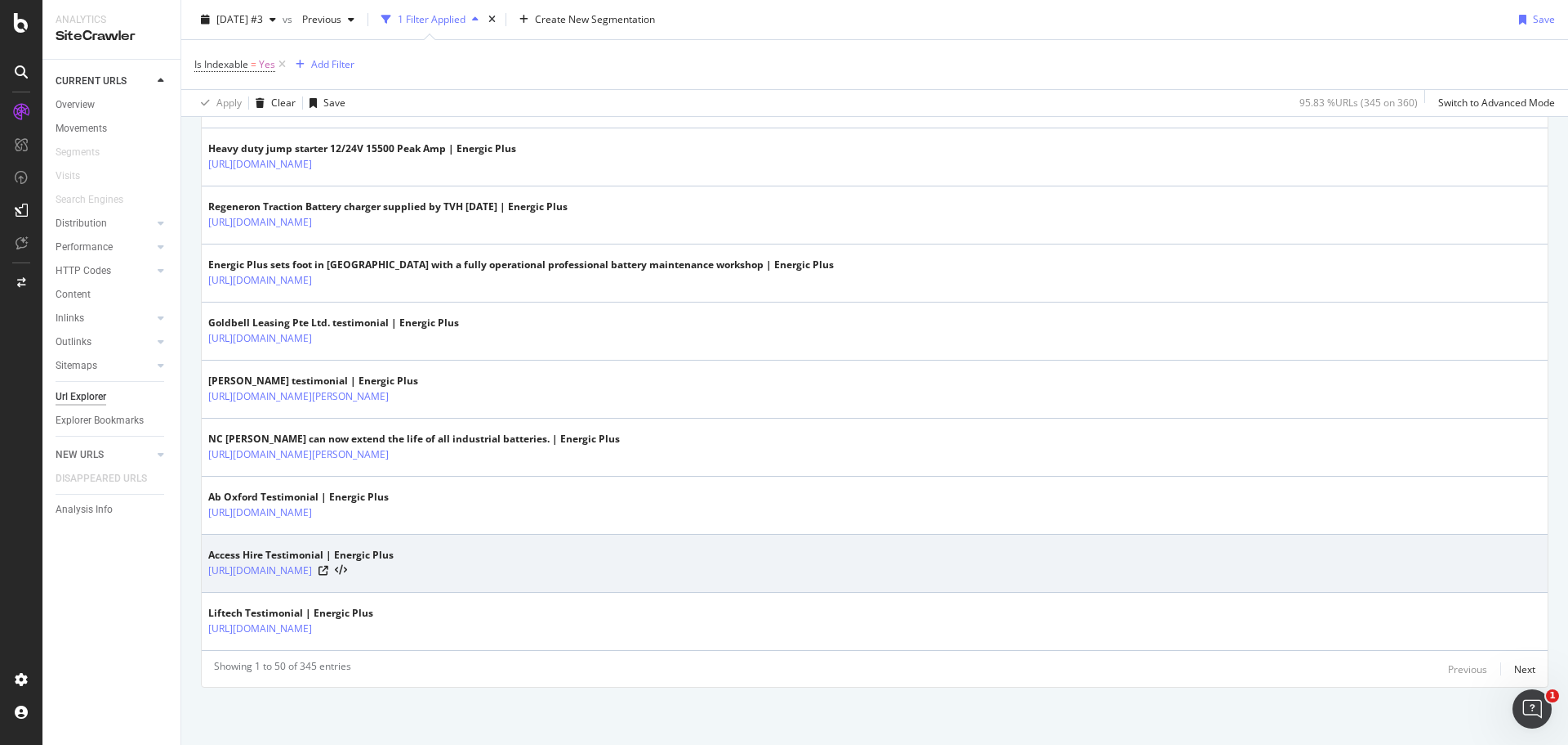
drag, startPoint x: 573, startPoint y: 349, endPoint x: 592, endPoint y: 567, distance: 218.8
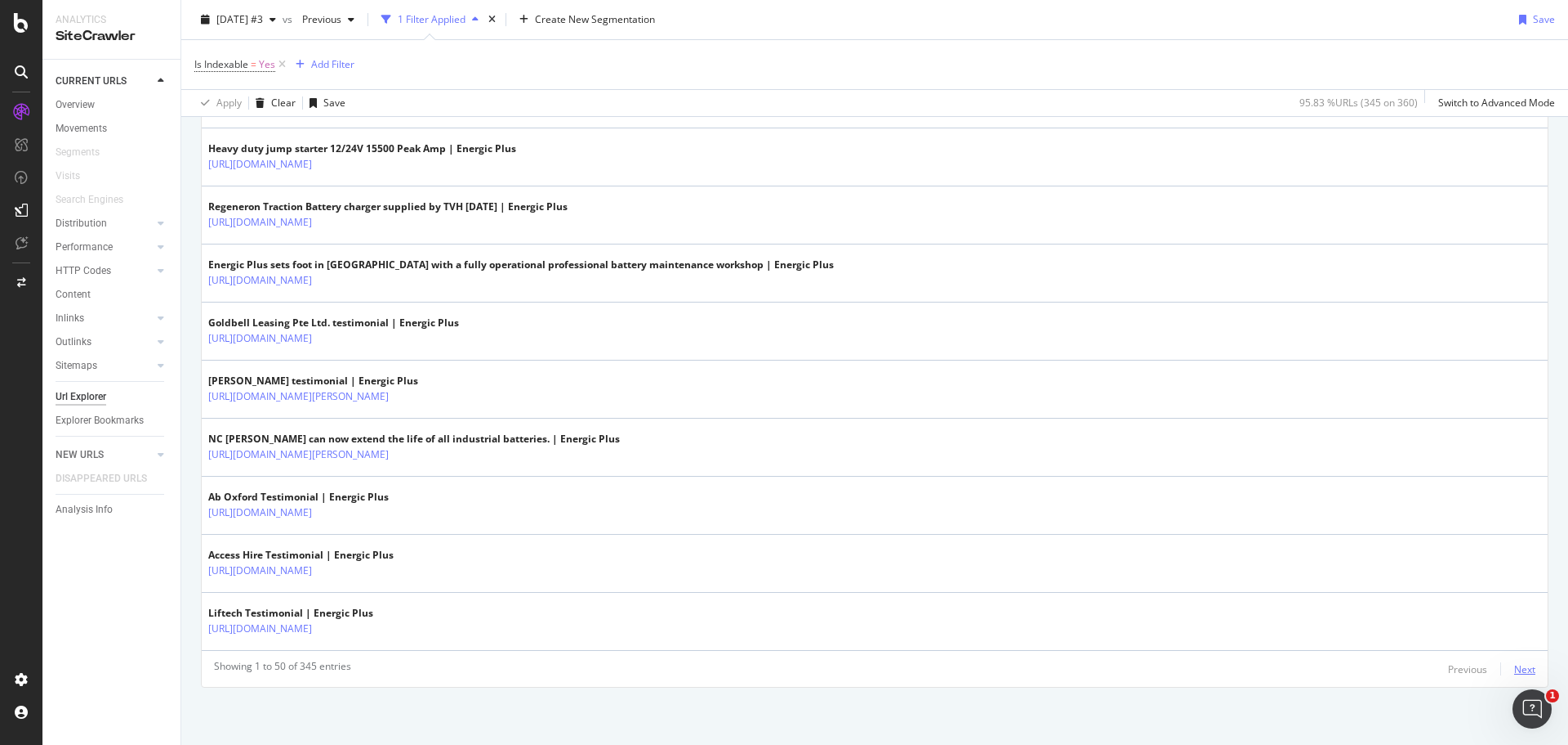
click at [1515, 664] on div "Next" at bounding box center [1525, 669] width 21 height 14
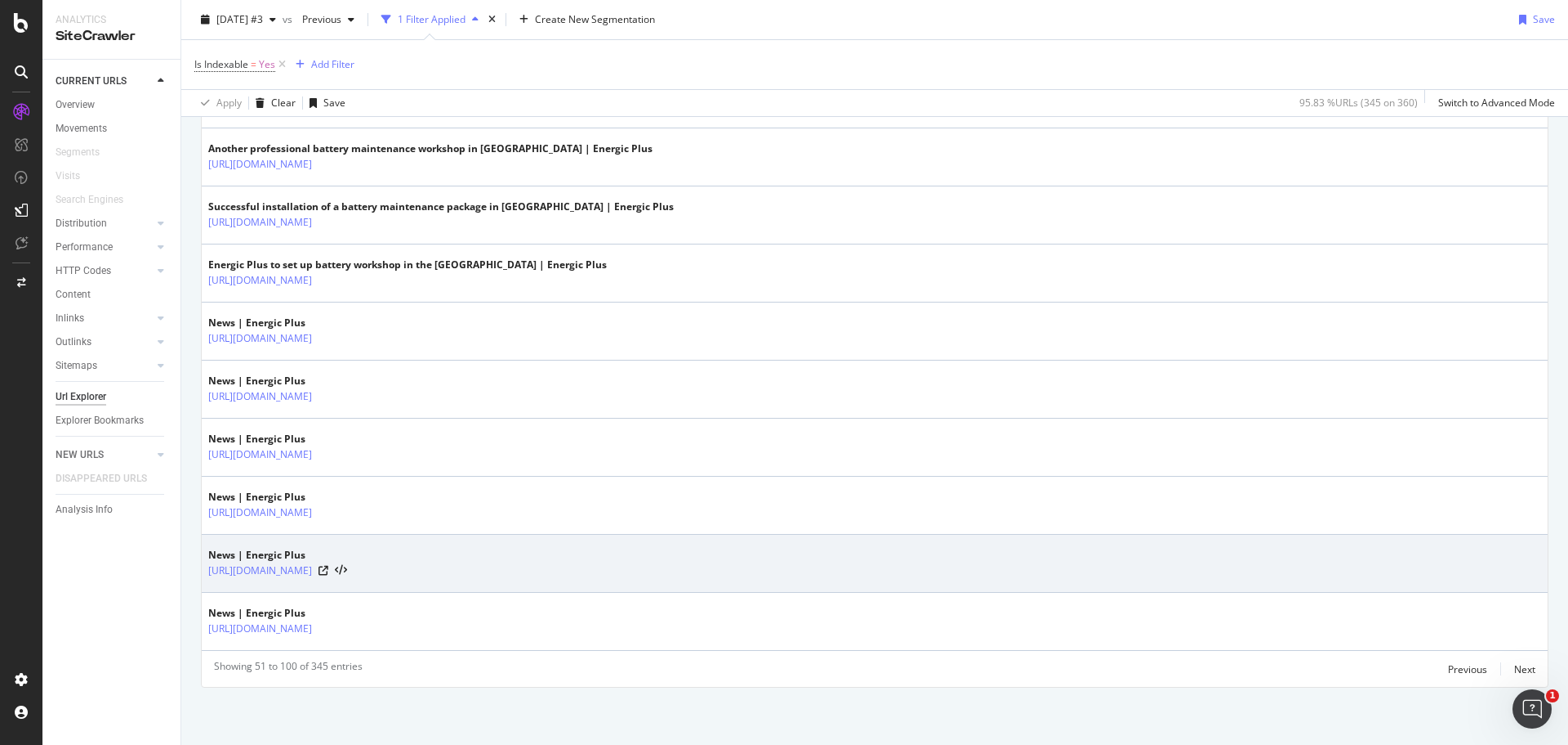
drag, startPoint x: 700, startPoint y: 349, endPoint x: 683, endPoint y: 587, distance: 238.6
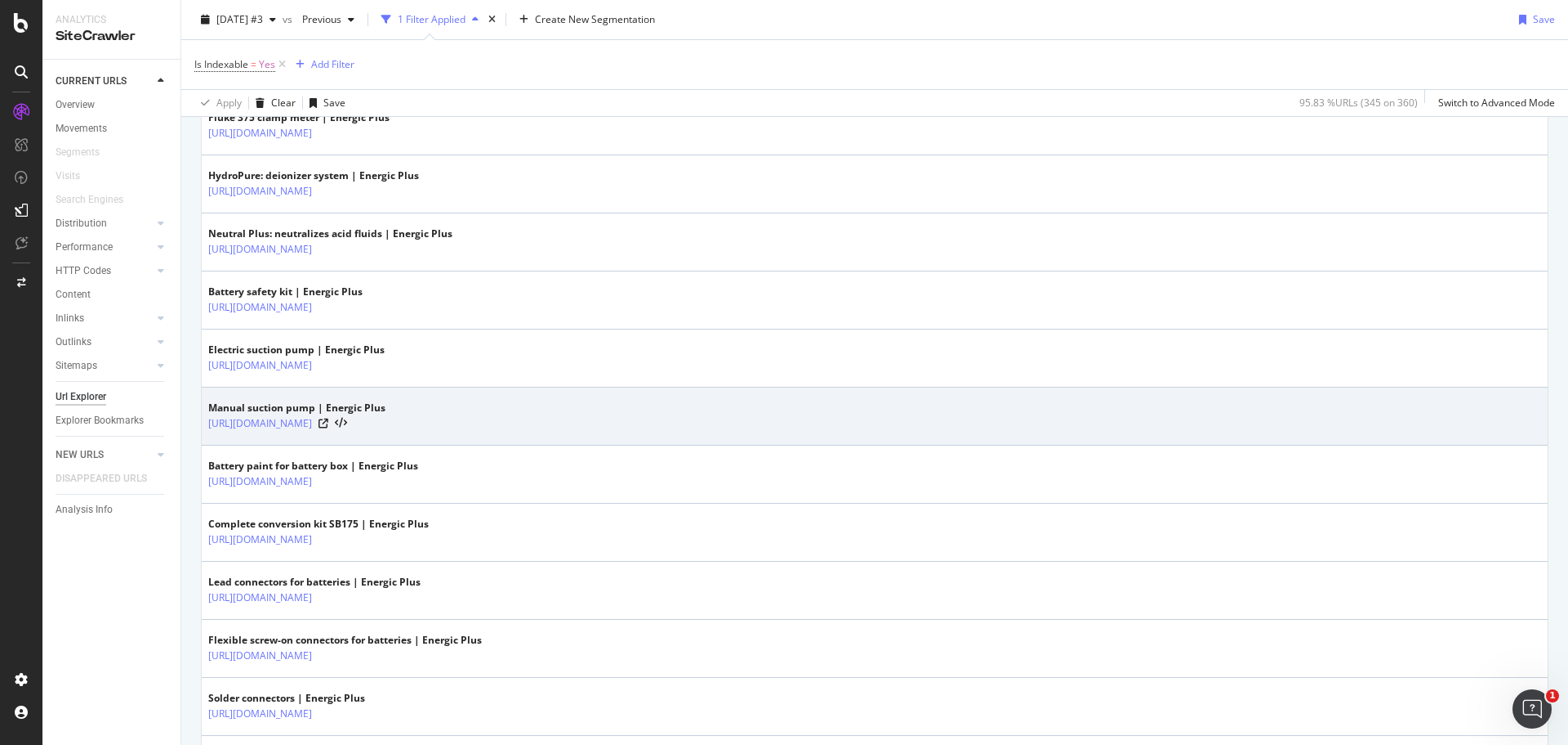
scroll to position [988, 0]
